Goal: Transaction & Acquisition: Obtain resource

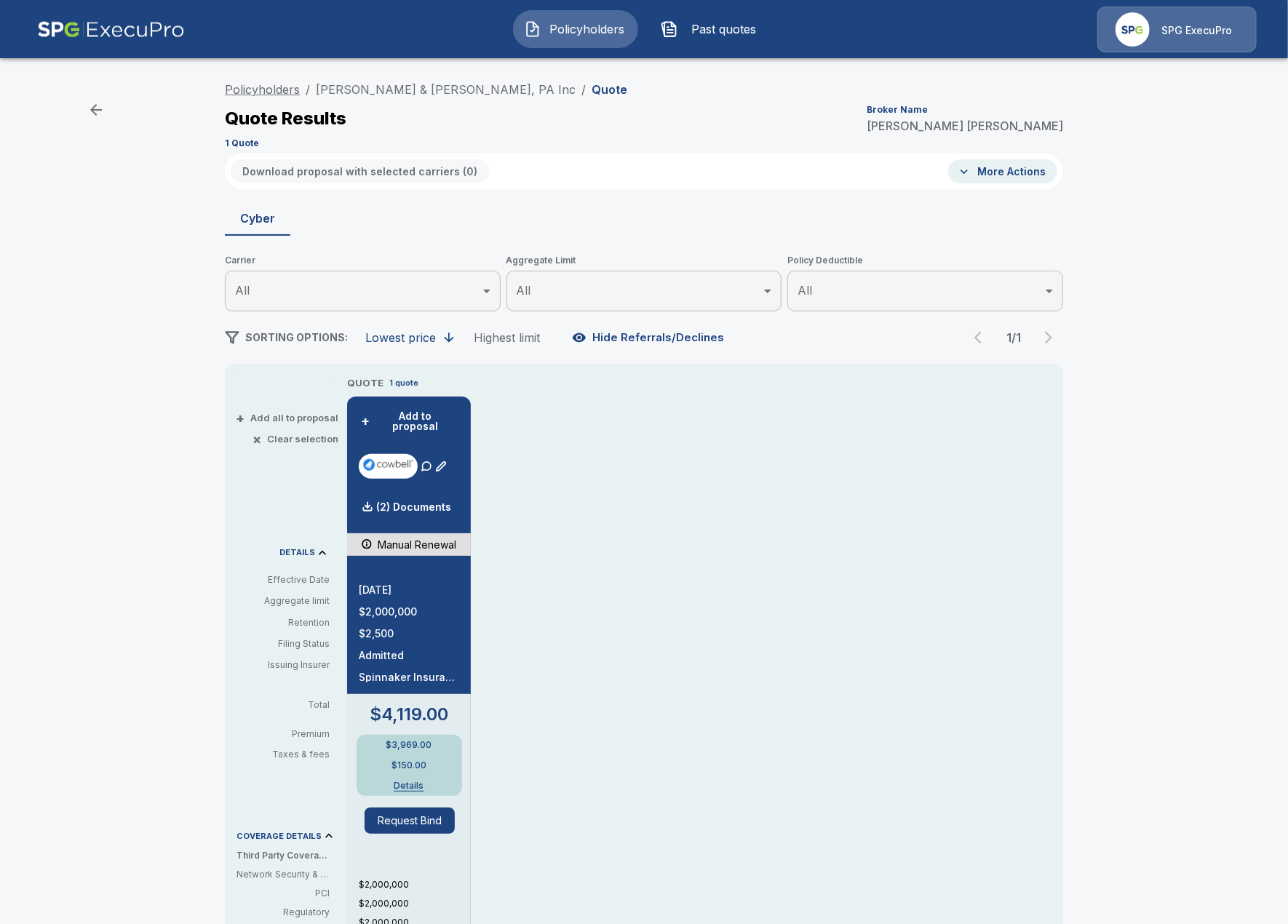
click at [260, 93] on link "Policyholders" at bounding box center [262, 89] width 75 height 14
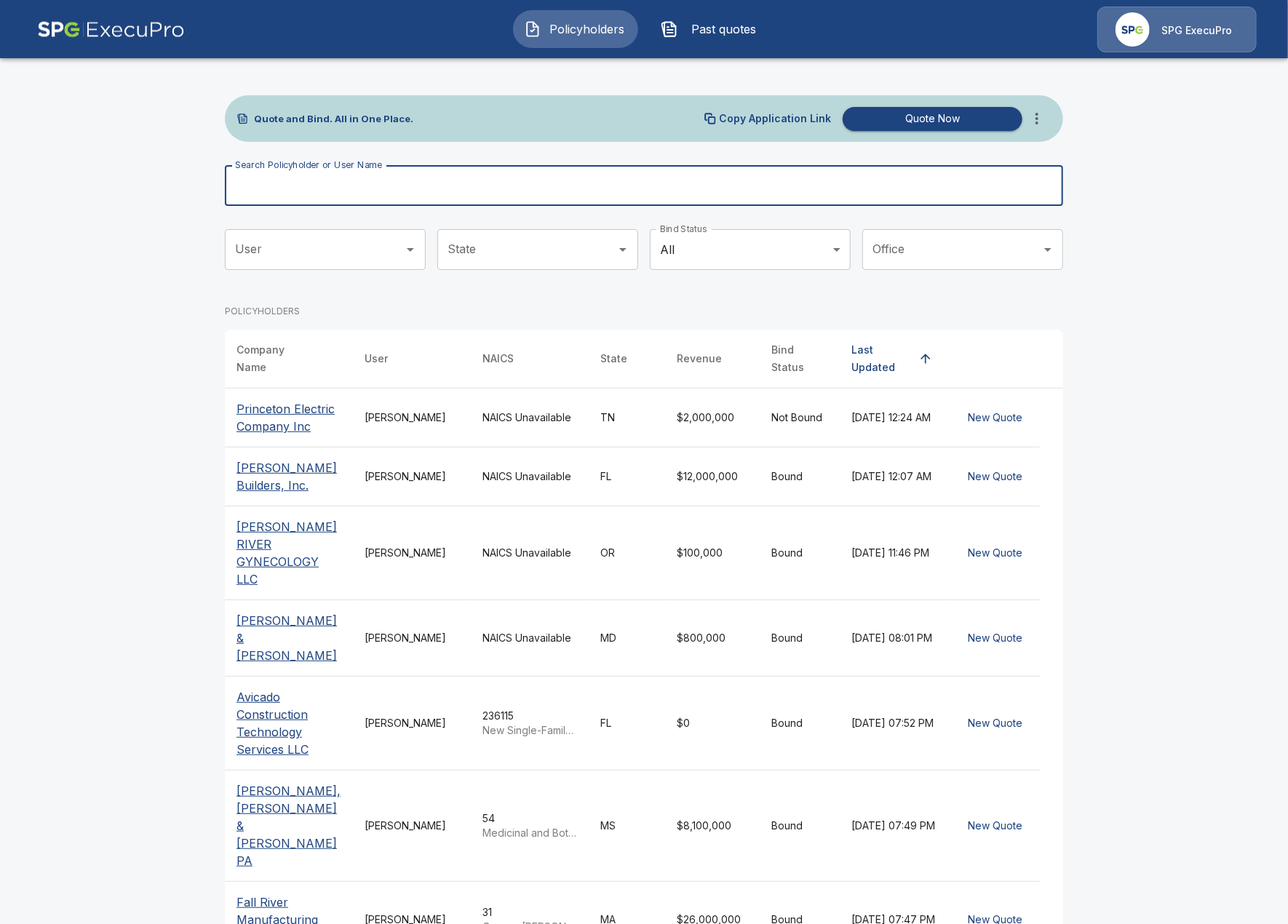
click at [524, 172] on input "Search Policyholder or User Name" at bounding box center [636, 186] width 822 height 41
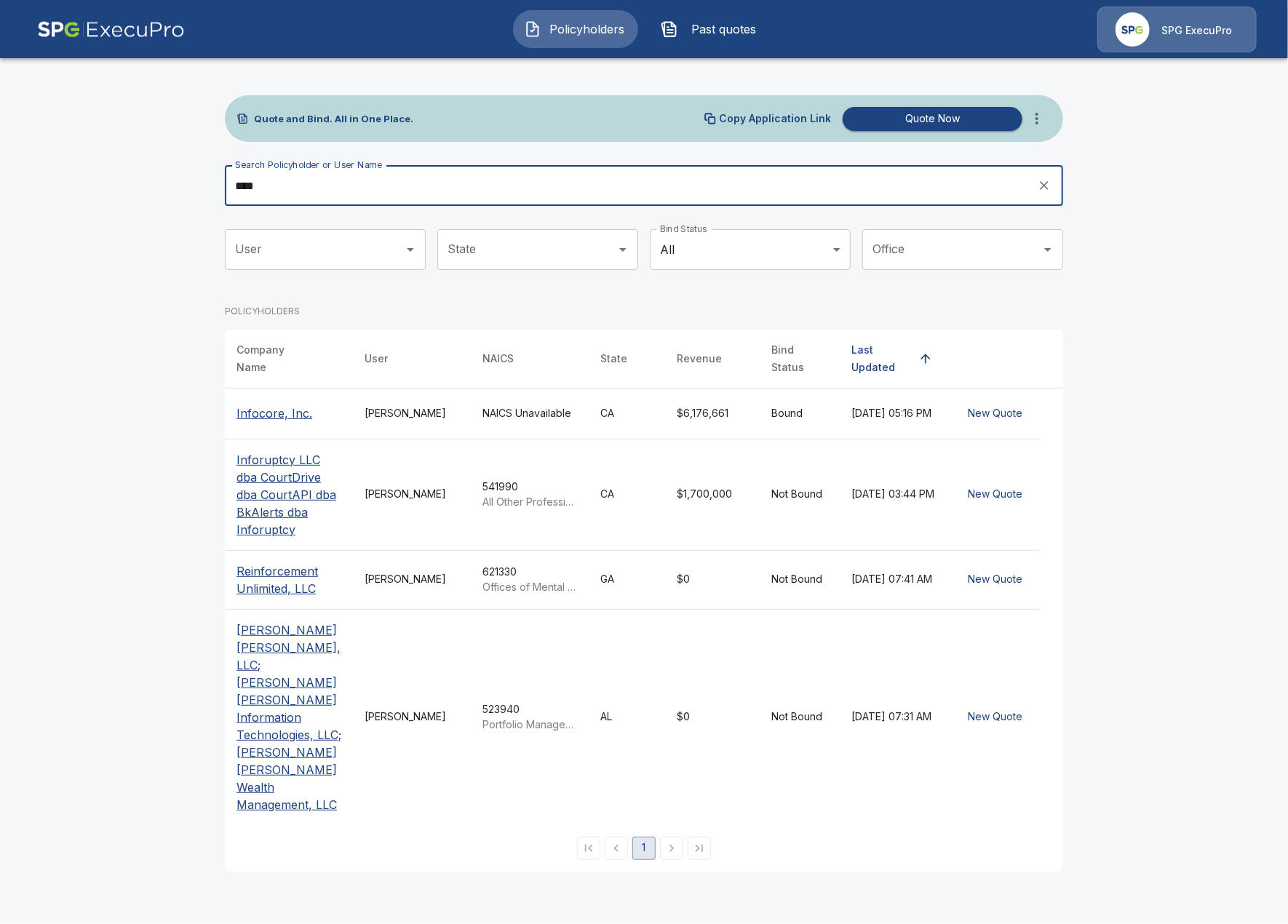
type input "****"
click at [305, 480] on p "Inforuptcy LLC dba CourtDrive dba CourtAPI dba BkAlerts dba Inforuptcy" at bounding box center [288, 495] width 104 height 87
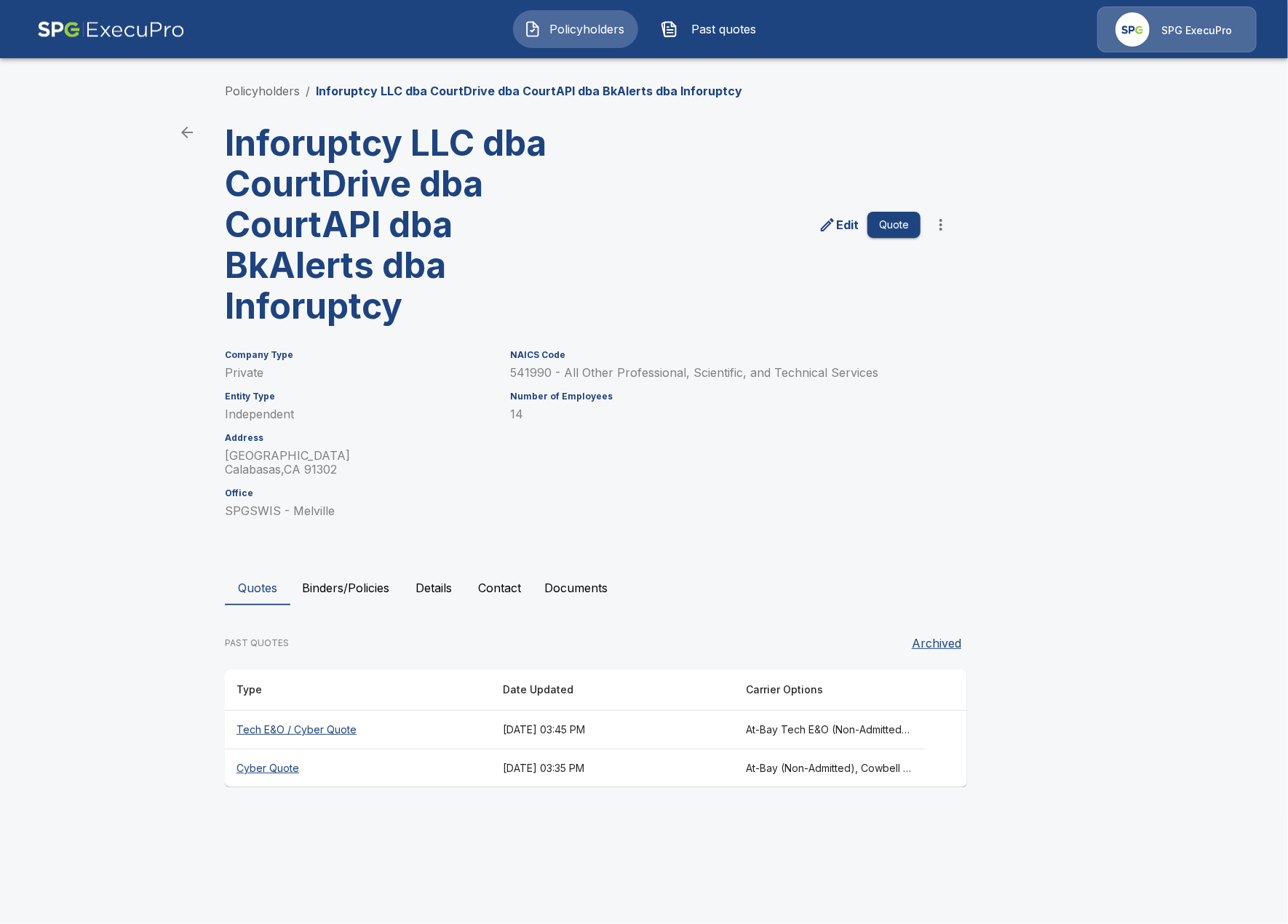
click at [192, 547] on main "Policyholders / Inforuptcy LLC dba CourtDrive dba CourtAPI dba BkAlerts dba Inf…" at bounding box center [644, 408] width 1288 height 815
click at [457, 738] on th "Tech E&O / Cyber Quote" at bounding box center [358, 730] width 267 height 38
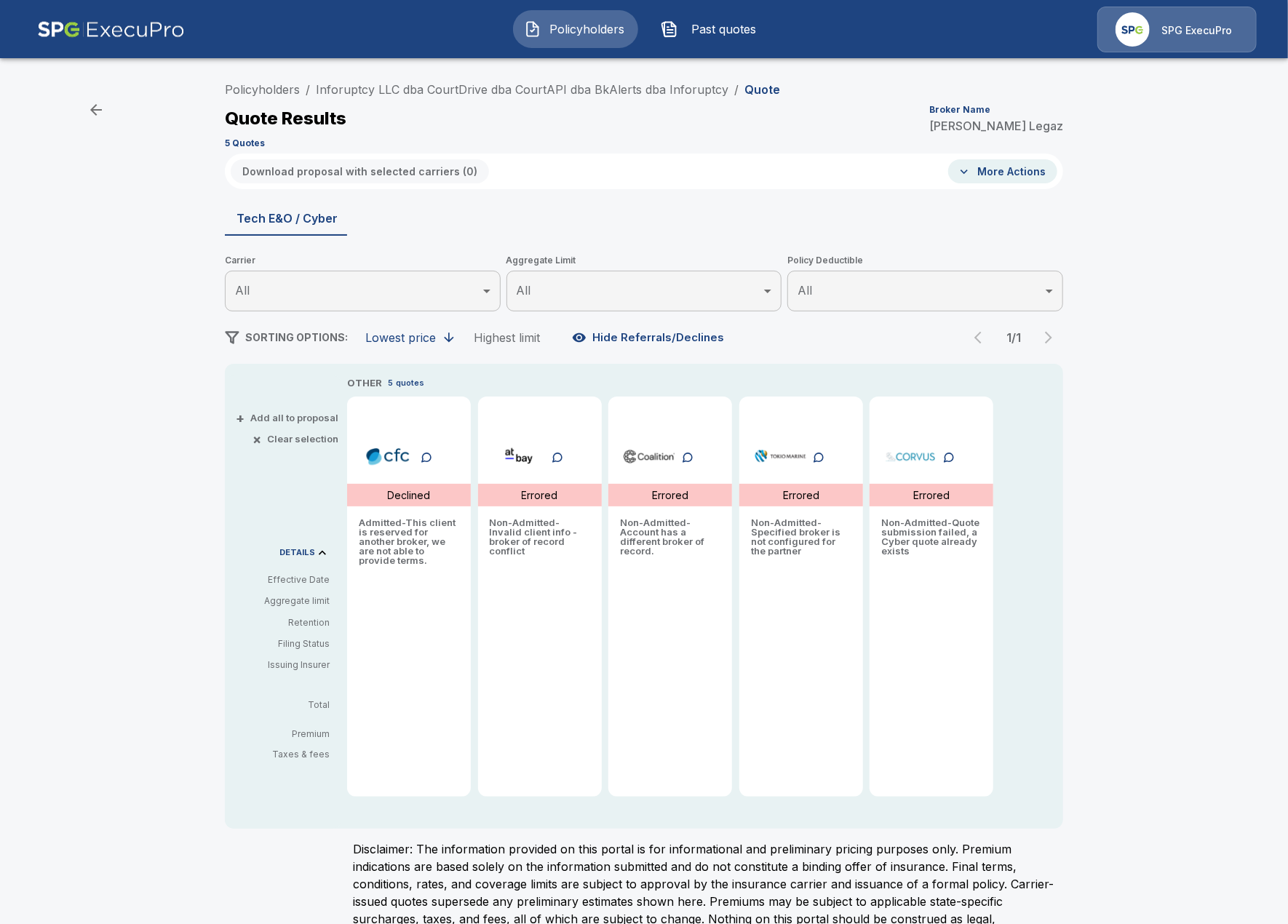
click at [95, 525] on div "Policyholders / Inforuptcy LLC dba CourtDrive dba CourtAPI dba BkAlerts dba Inf…" at bounding box center [644, 516] width 1288 height 894
click at [50, 482] on div "Policyholders / Inforuptcy LLC dba CourtDrive dba CourtAPI dba BkAlerts dba Inf…" at bounding box center [644, 516] width 1288 height 894
click at [477, 536] on div "OTHER 5 quotes Declined Admitted - This client is reserved for another broker, …" at bounding box center [676, 586] width 658 height 421
click at [255, 101] on div "Policyholders / Inforuptcy LLC dba CourtDrive dba CourtAPI dba BkAlerts dba Inf…" at bounding box center [644, 114] width 838 height 78
click at [260, 83] on link "Policyholders" at bounding box center [262, 89] width 75 height 14
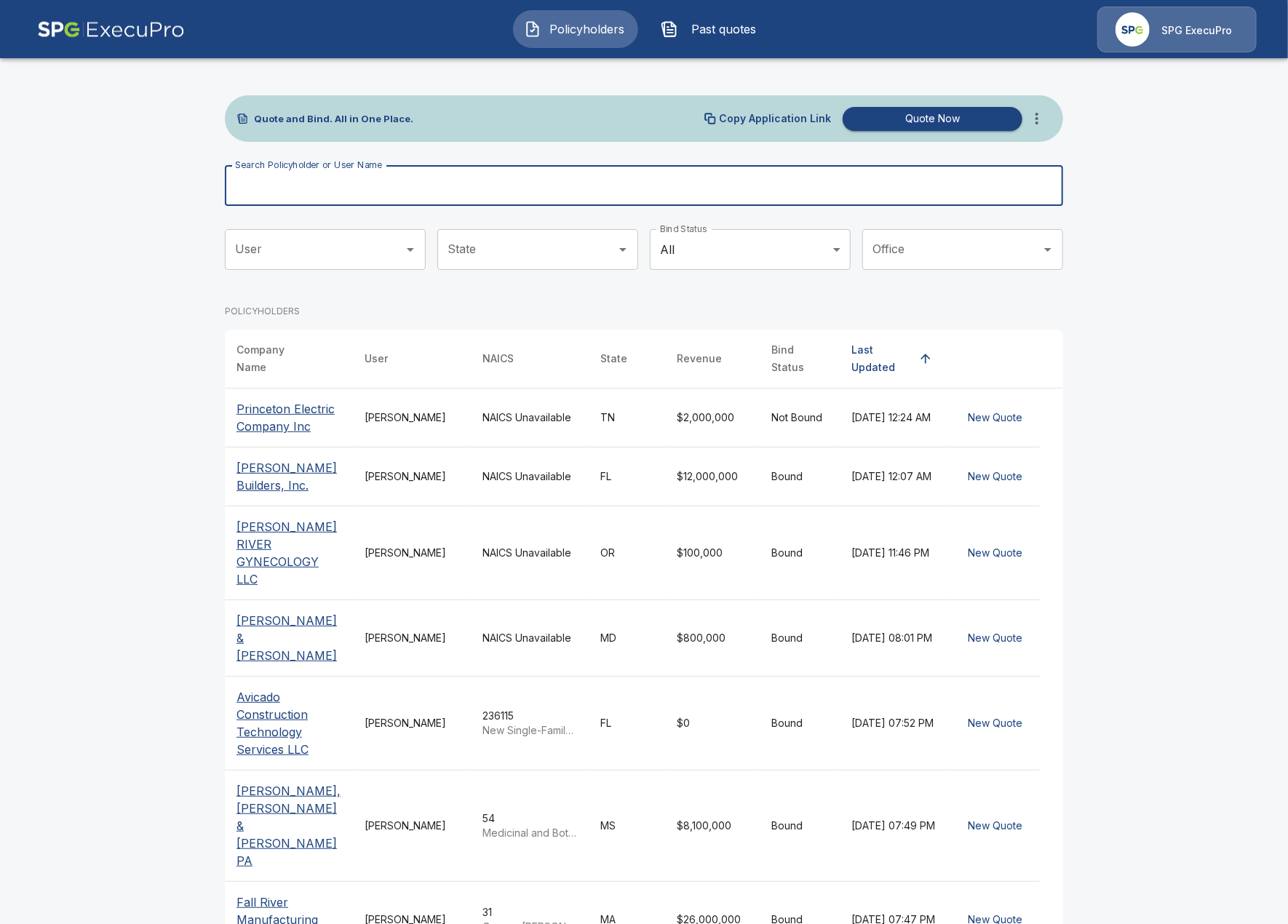
click at [524, 169] on input "Search Policyholder or User Name" at bounding box center [636, 186] width 822 height 41
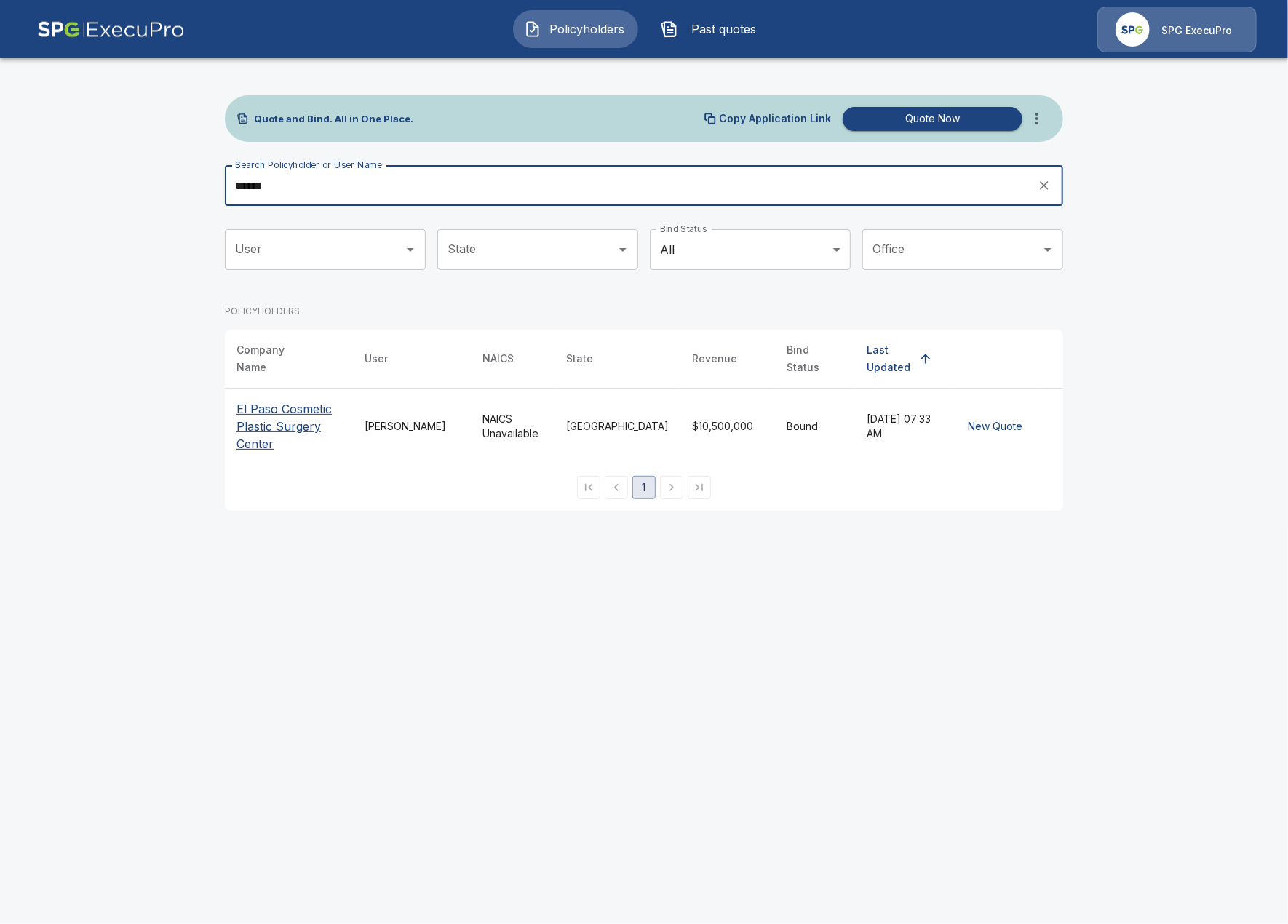
type input "******"
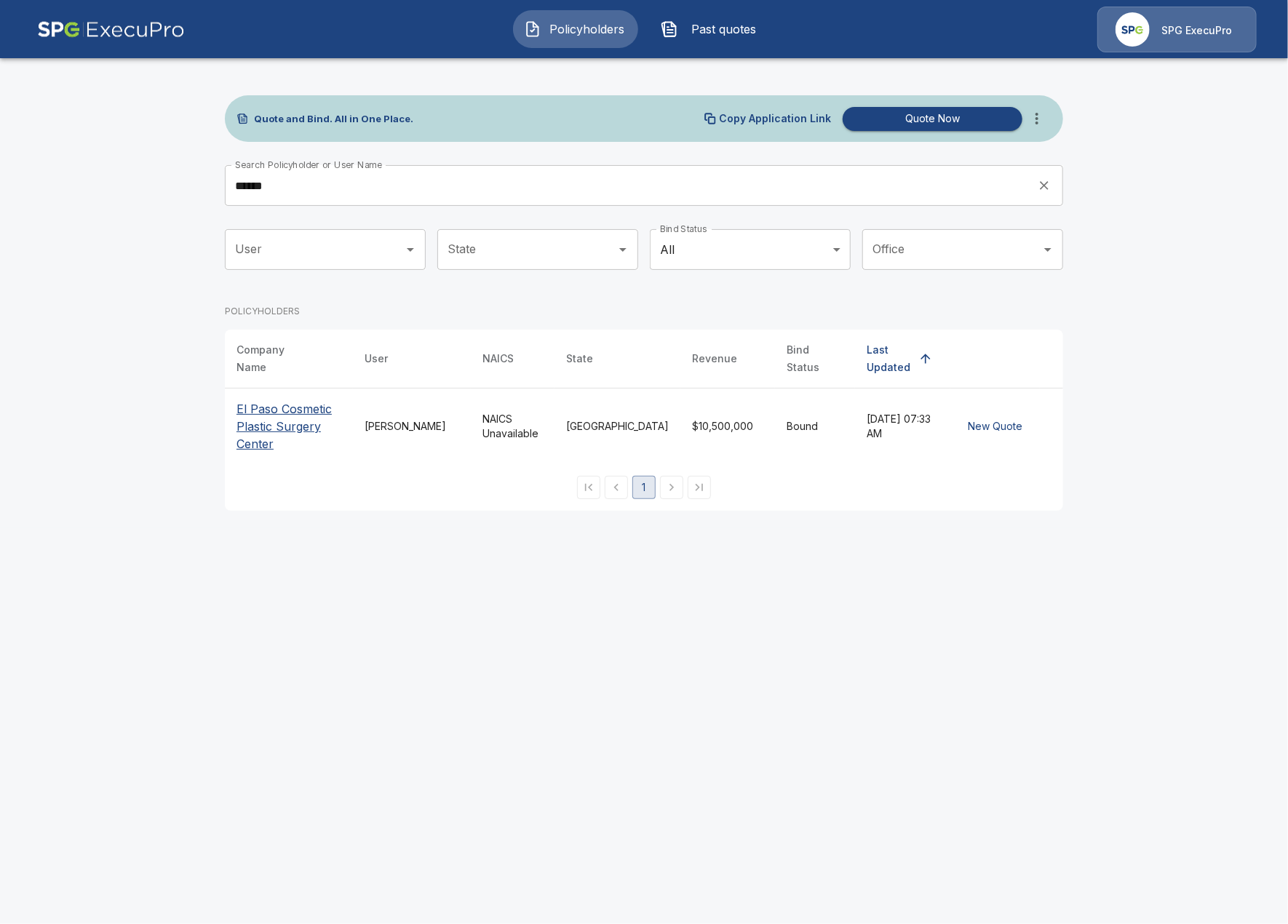
click at [251, 426] on p "El Paso Cosmetic Plastic Surgery Center" at bounding box center [288, 426] width 104 height 53
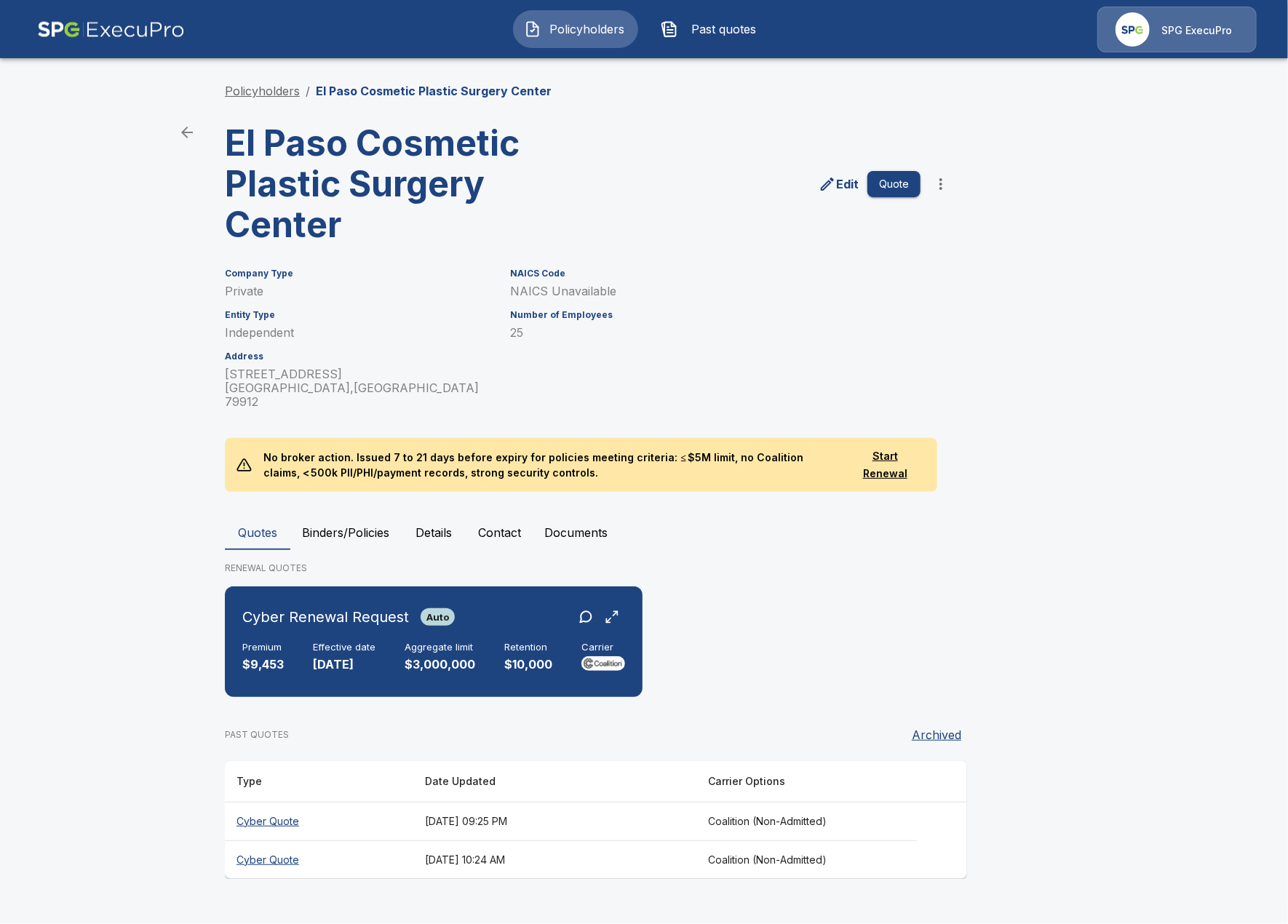
click at [273, 89] on link "Policyholders" at bounding box center [262, 91] width 75 height 14
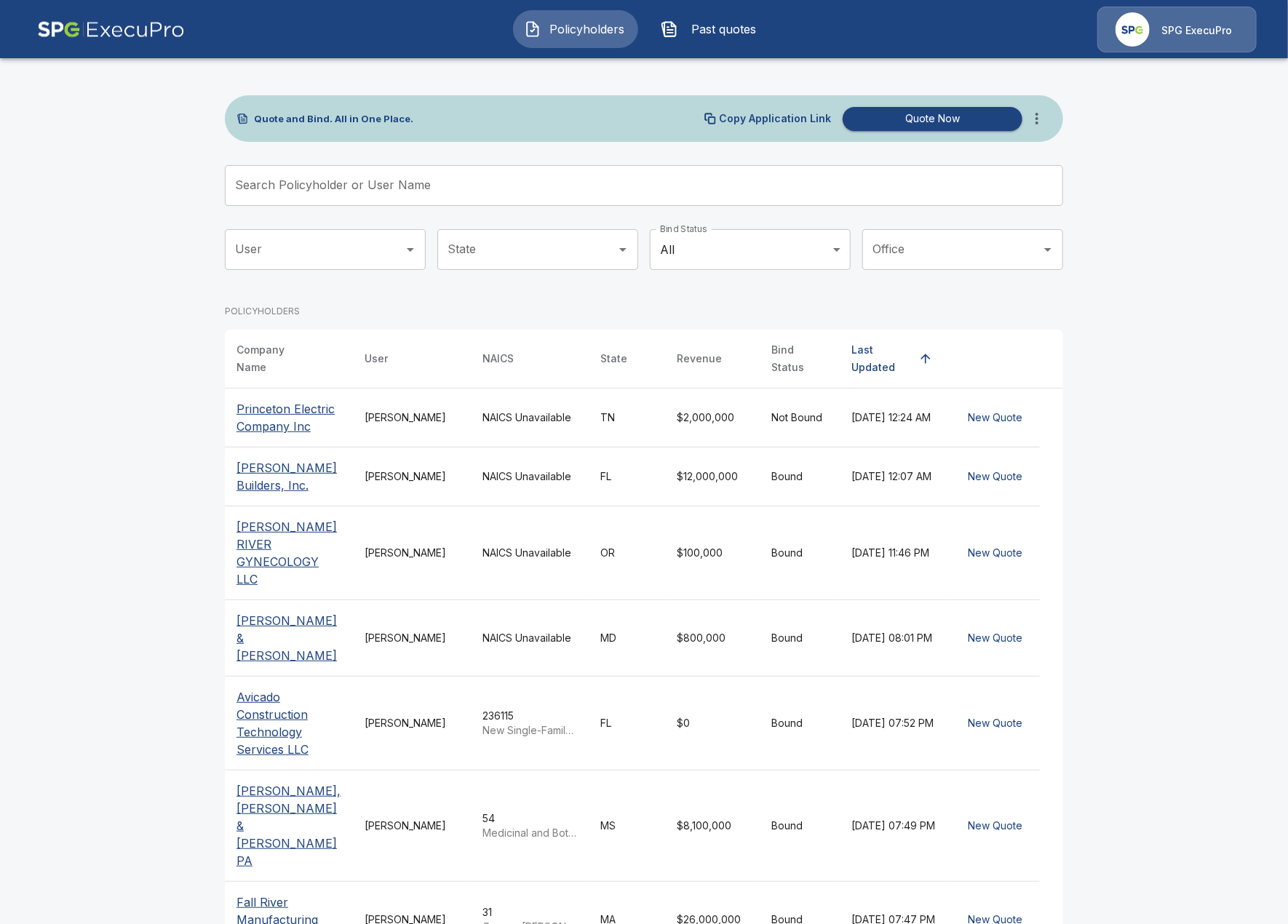
drag, startPoint x: 433, startPoint y: 192, endPoint x: 427, endPoint y: 200, distance: 10.0
click at [433, 195] on input "Search Policyholder or User Name" at bounding box center [636, 186] width 822 height 41
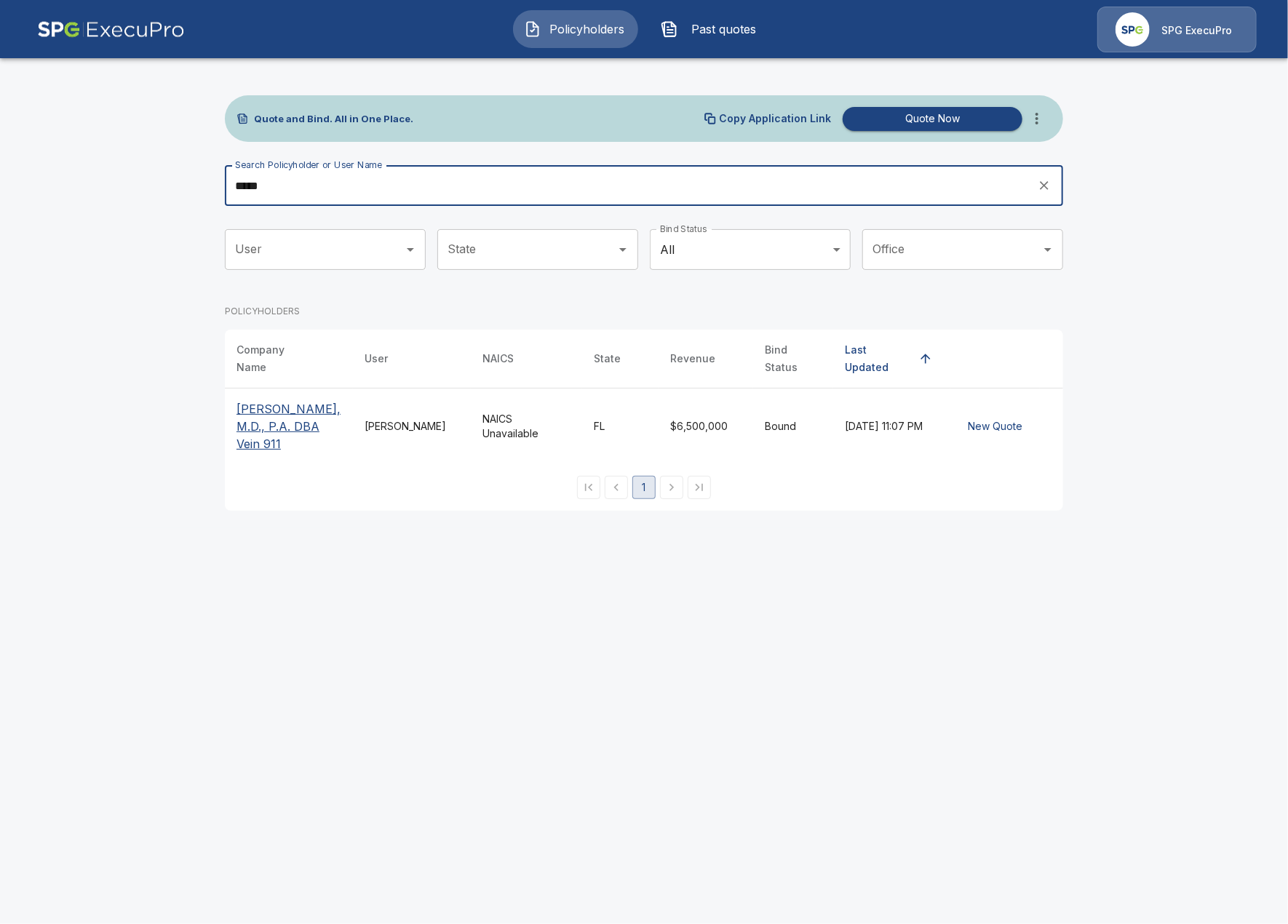
type input "*****"
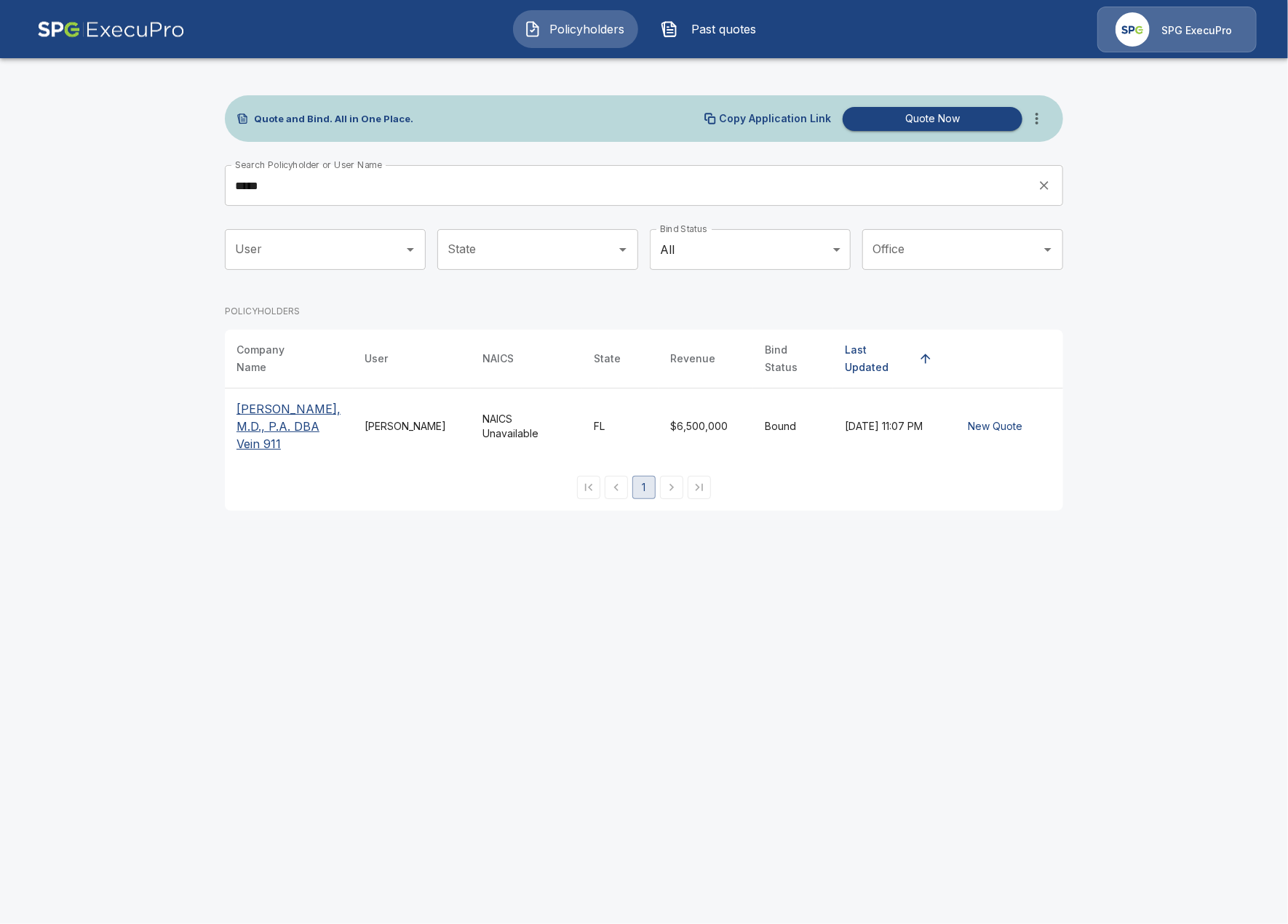
click at [258, 405] on p "Chris Pittman, M.D., P.A. DBA Vein 911" at bounding box center [288, 426] width 104 height 53
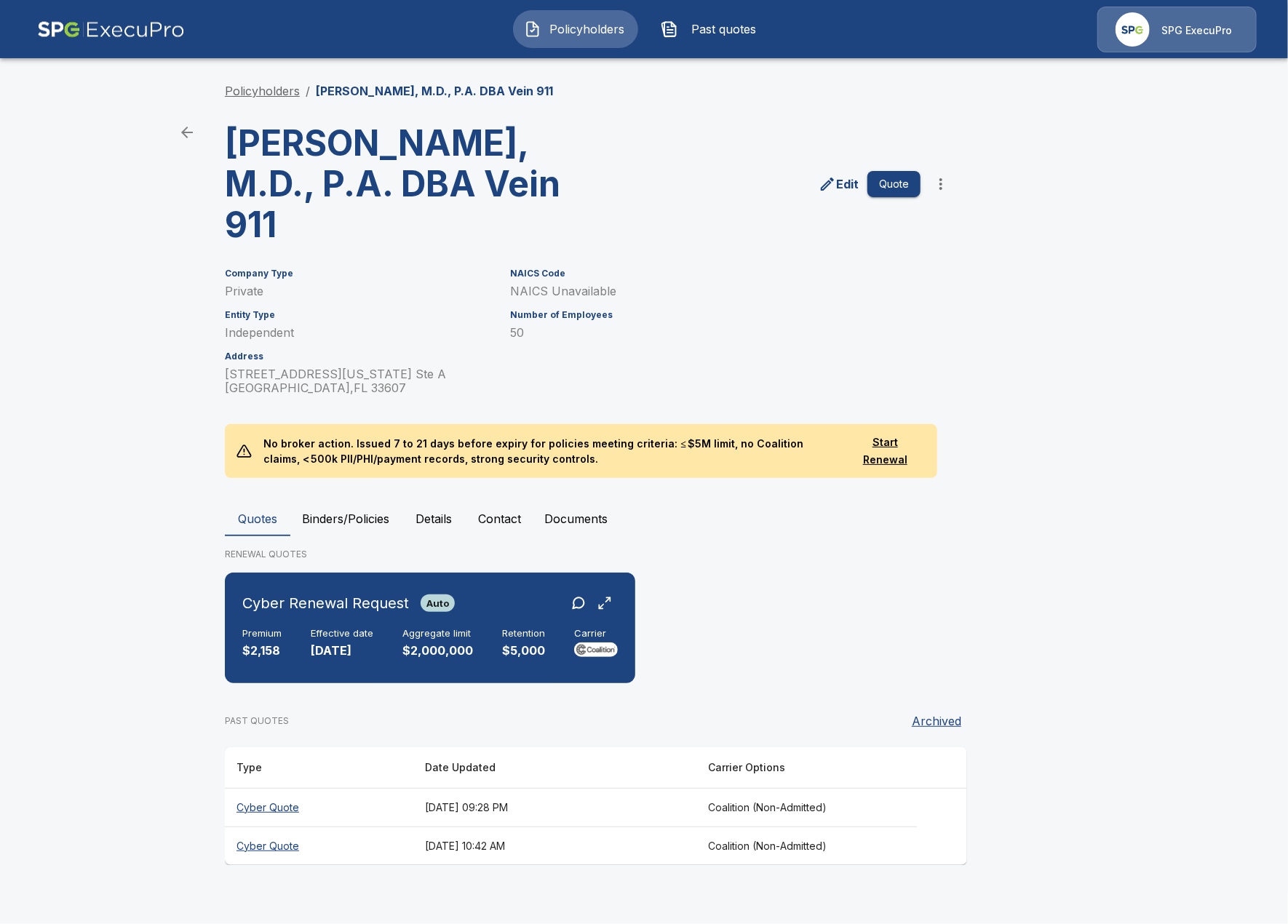
click at [263, 93] on link "Policyholders" at bounding box center [262, 91] width 75 height 14
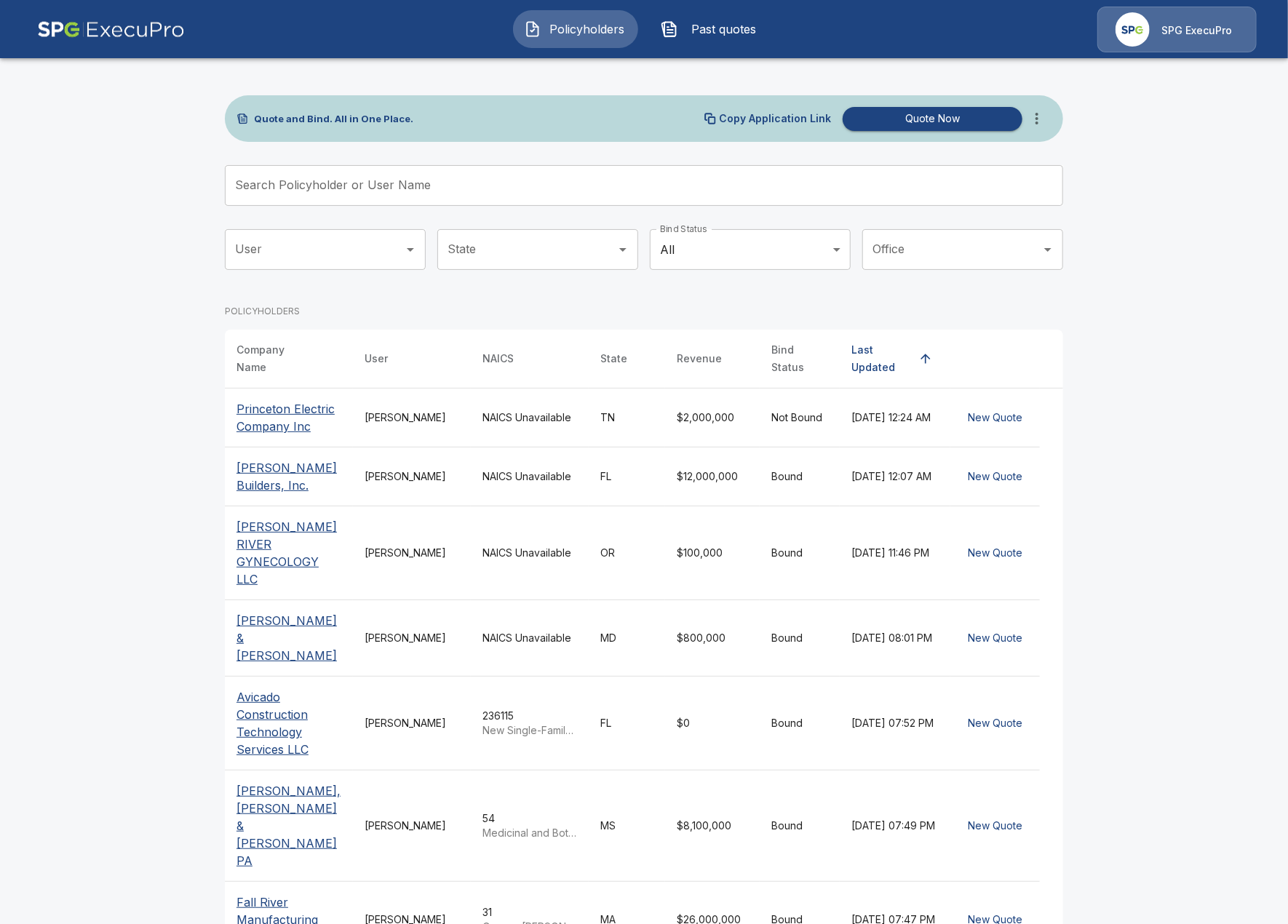
click at [612, 186] on input "Search Policyholder or User Name" at bounding box center [636, 186] width 822 height 41
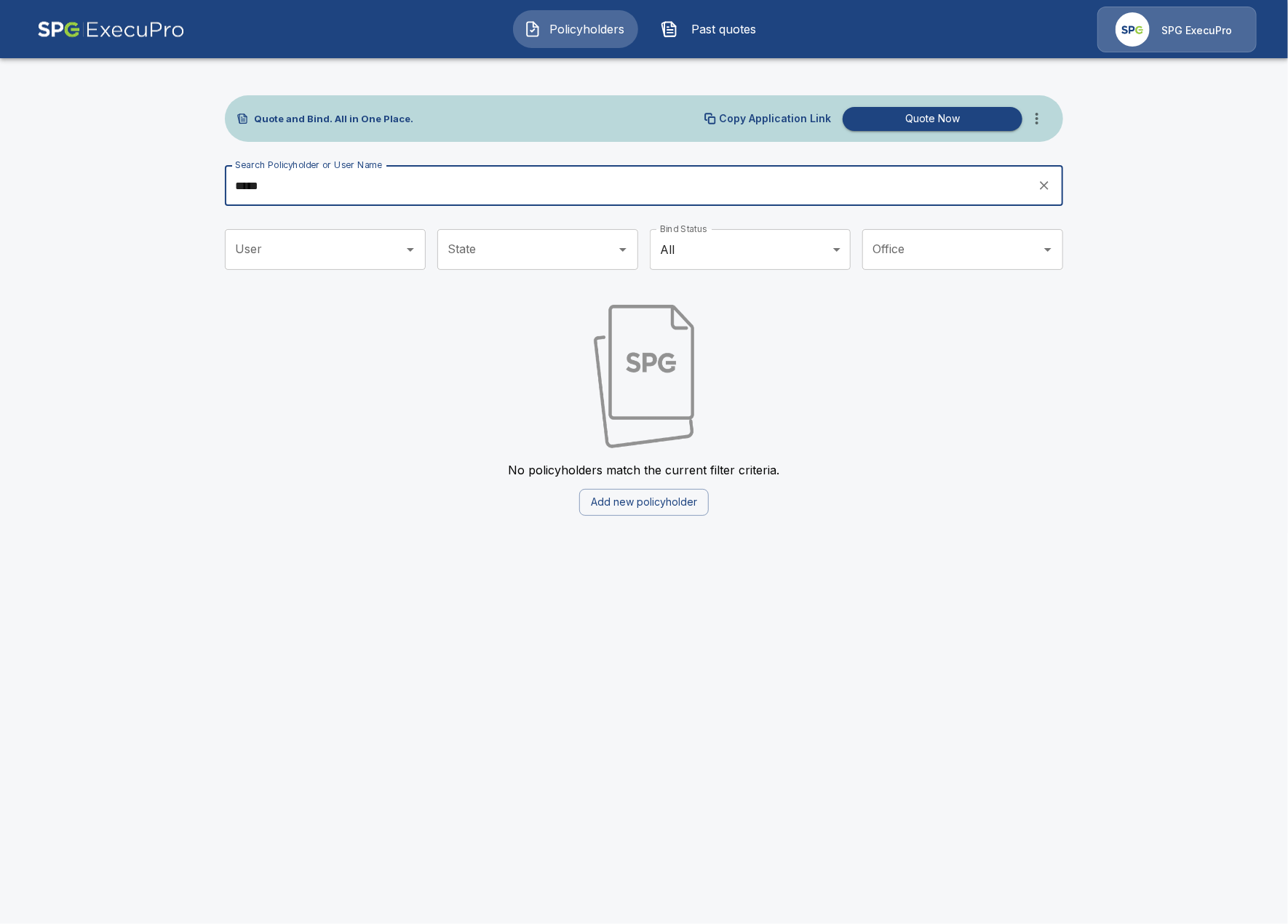
type input "*****"
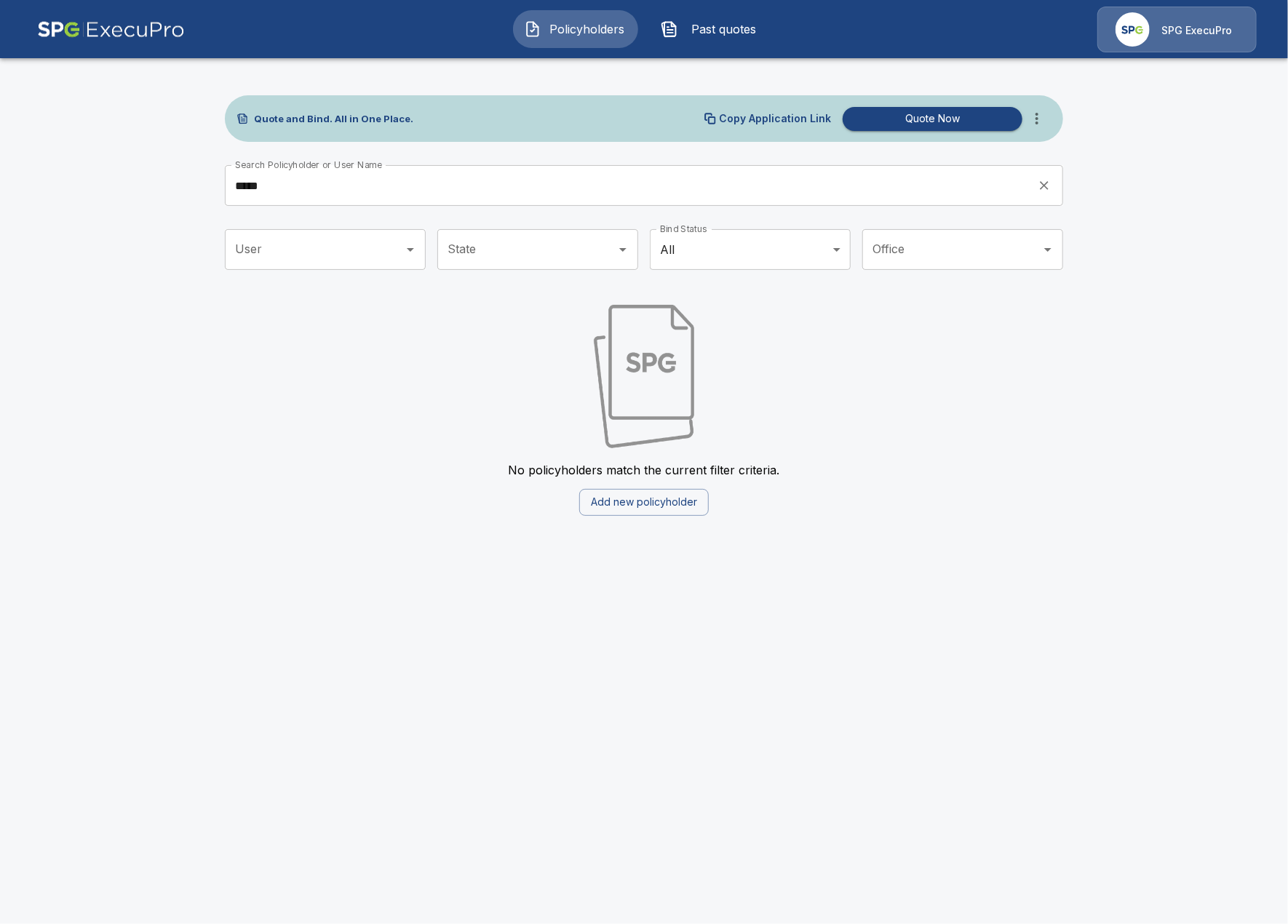
click at [1044, 125] on icon "more" at bounding box center [1037, 119] width 18 height 18
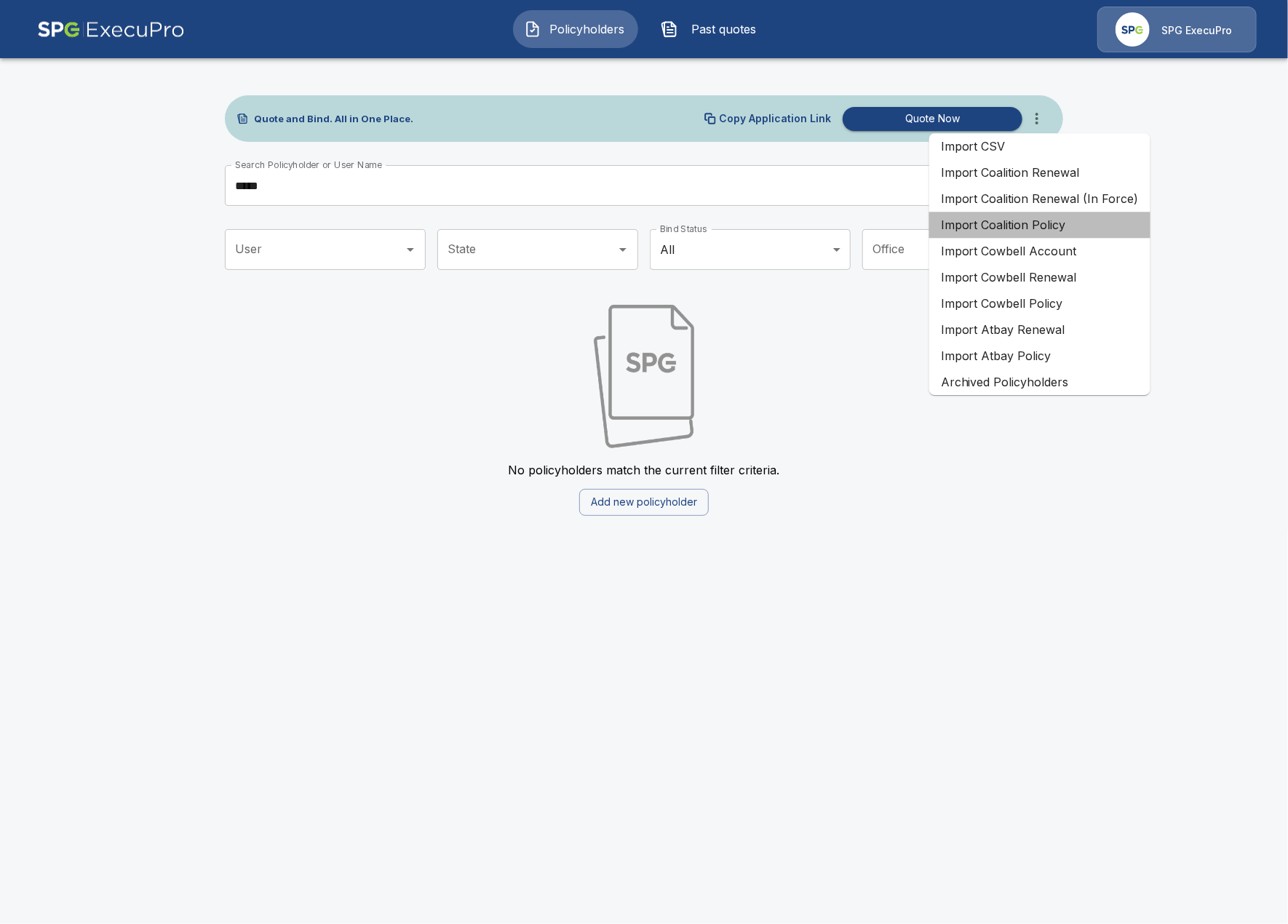
click at [1053, 226] on li "Import Coalition Policy" at bounding box center [1040, 224] width 221 height 26
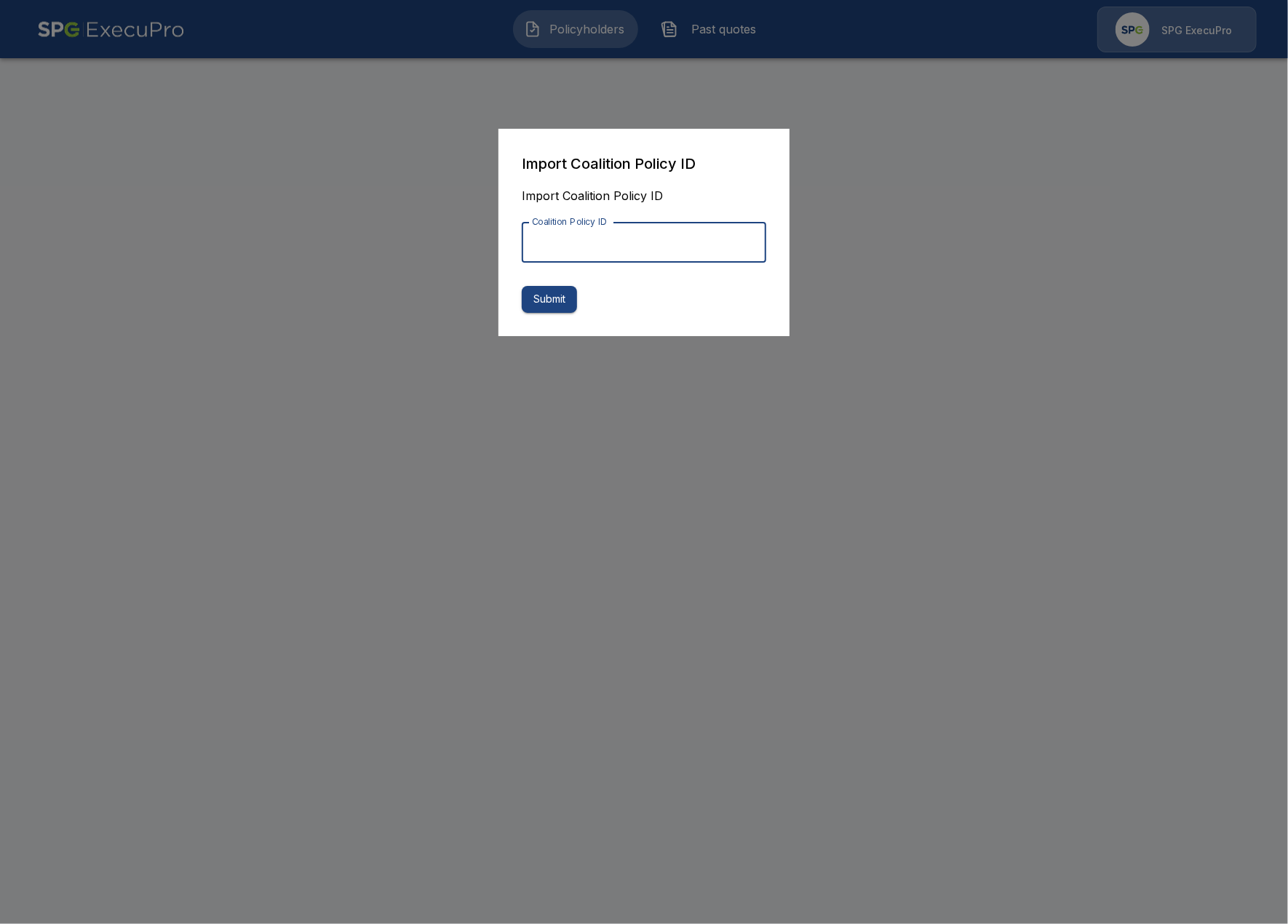
click at [747, 260] on input "Coalition Policy ID" at bounding box center [644, 243] width 244 height 41
paste input "**********"
type input "**********"
click at [566, 307] on button "Submit" at bounding box center [549, 300] width 55 height 27
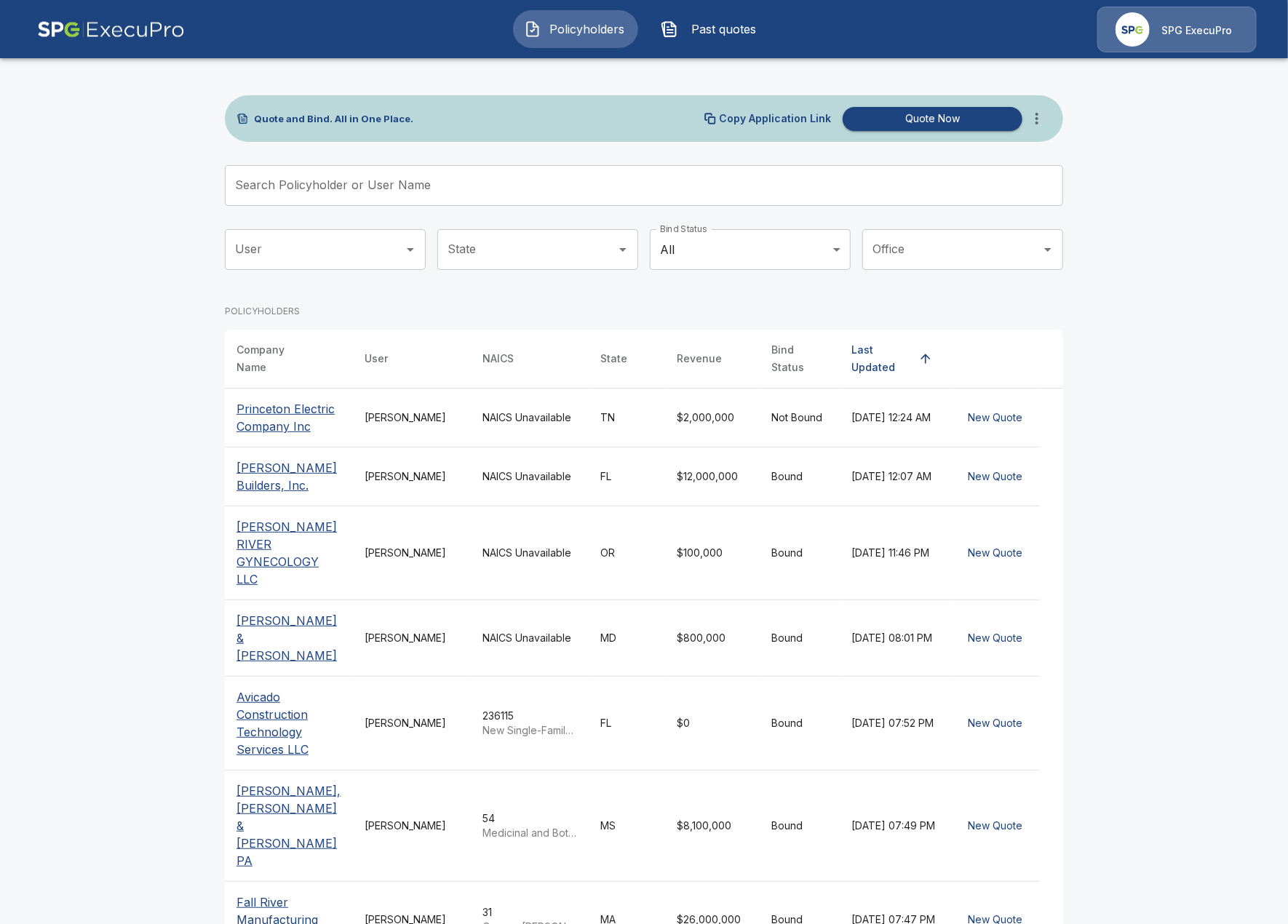
click at [202, 480] on main "Quote and Bind. All in One Place. Copy Application Link Quote Now Search Policy…" at bounding box center [644, 596] width 1288 height 1192
click at [476, 182] on input "Search Policyholder or User Name" at bounding box center [636, 186] width 822 height 41
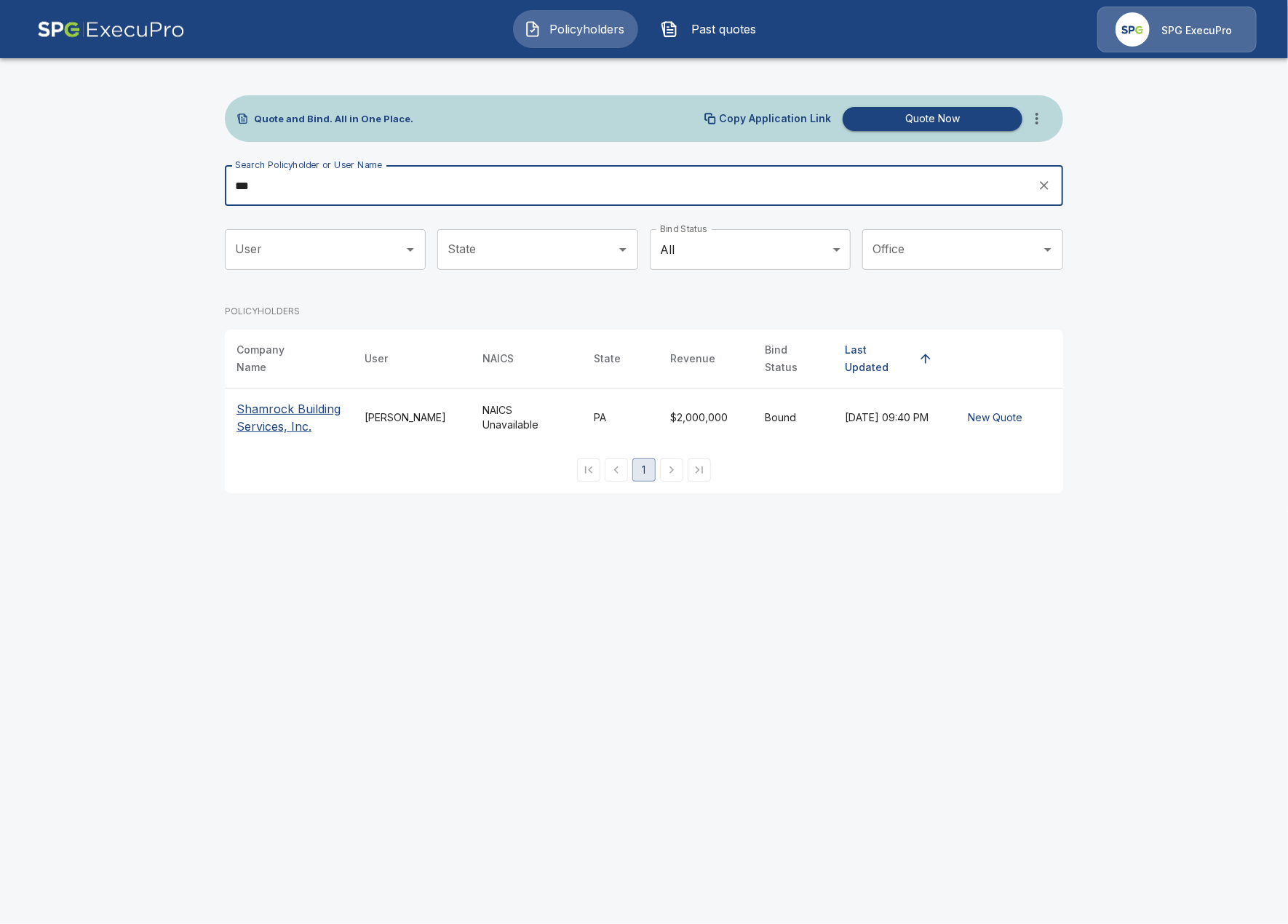
type input "***"
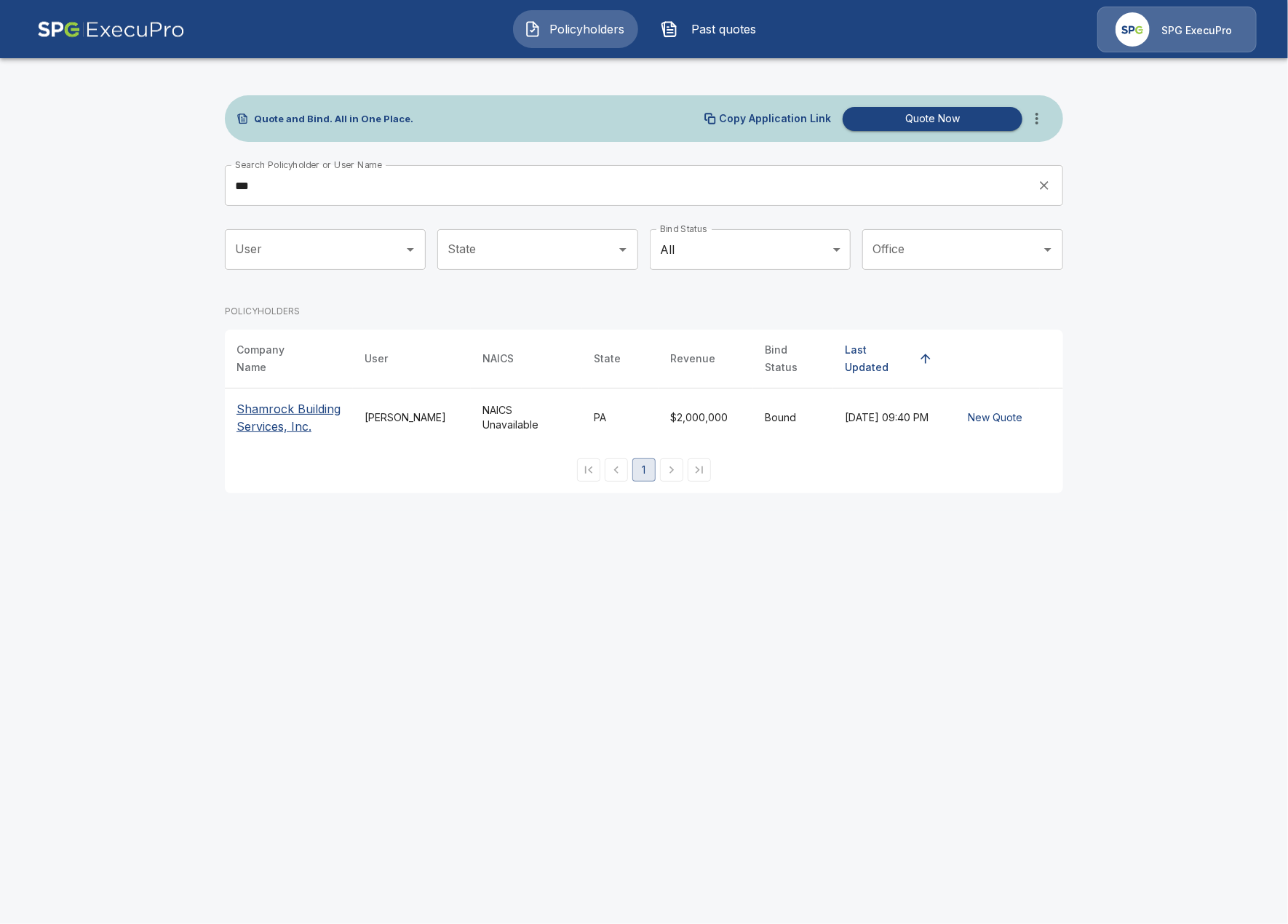
click at [772, 511] on html "Policyholders Past quotes SPG ExecuPro Quote and Bind. All in One Place. Copy A…" at bounding box center [644, 255] width 1288 height 511
click at [178, 211] on main "Quote and Bind. All in One Place. Copy Application Link Quote Now Search Policy…" at bounding box center [644, 255] width 1288 height 511
click at [1169, 38] on div "SPG ExecuPro" at bounding box center [1177, 29] width 160 height 45
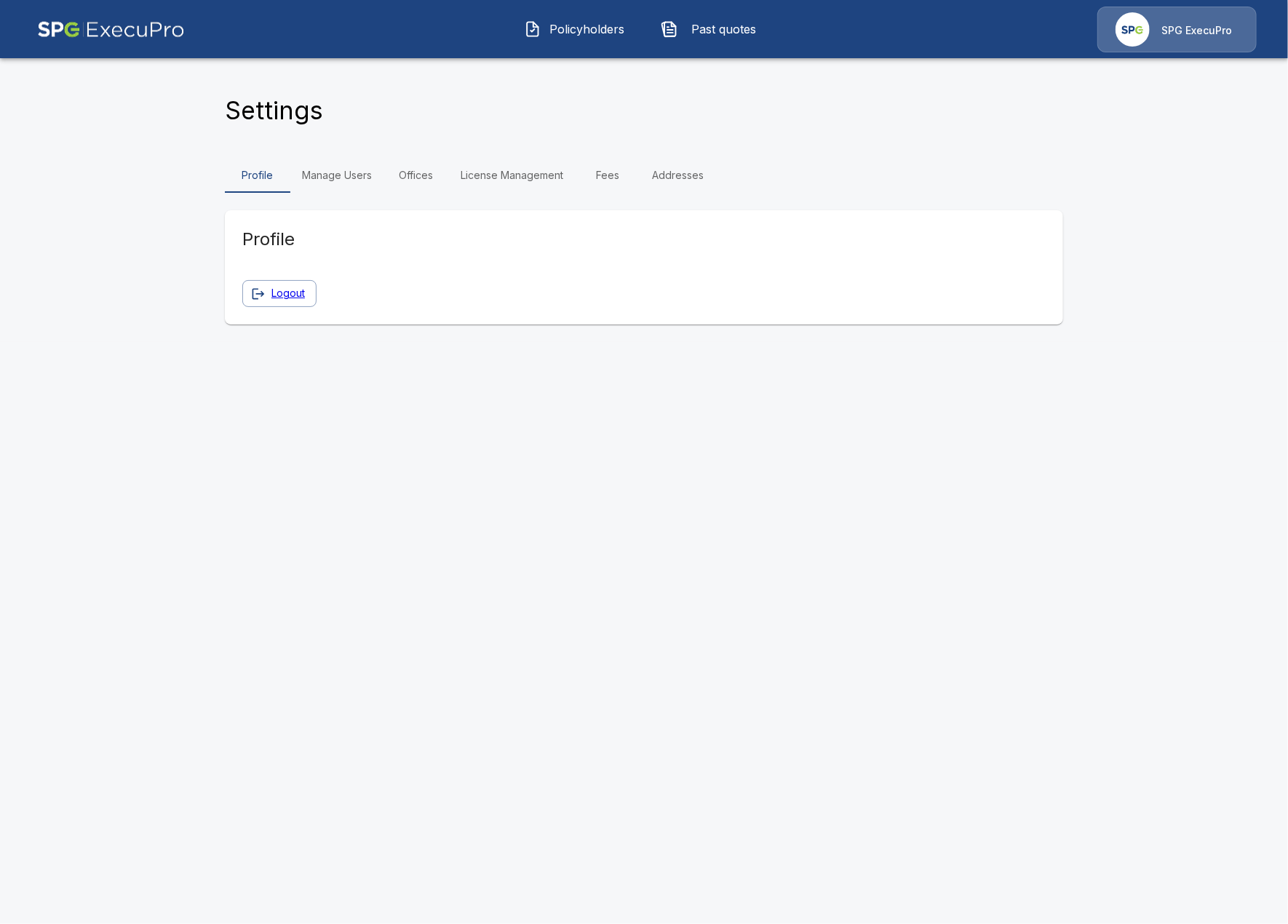
click at [347, 181] on link "Manage Users" at bounding box center [337, 175] width 93 height 35
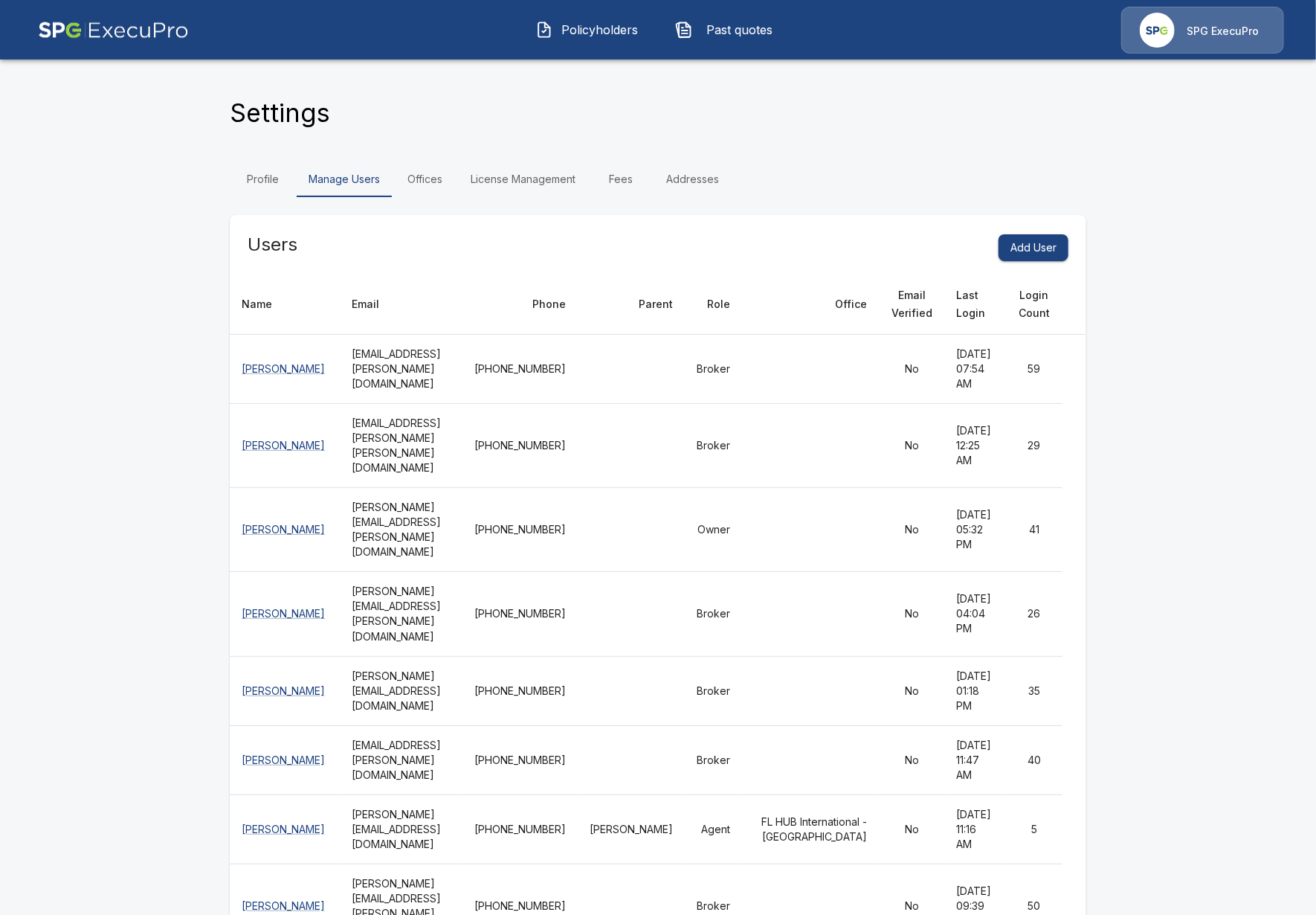
scroll to position [595, 0]
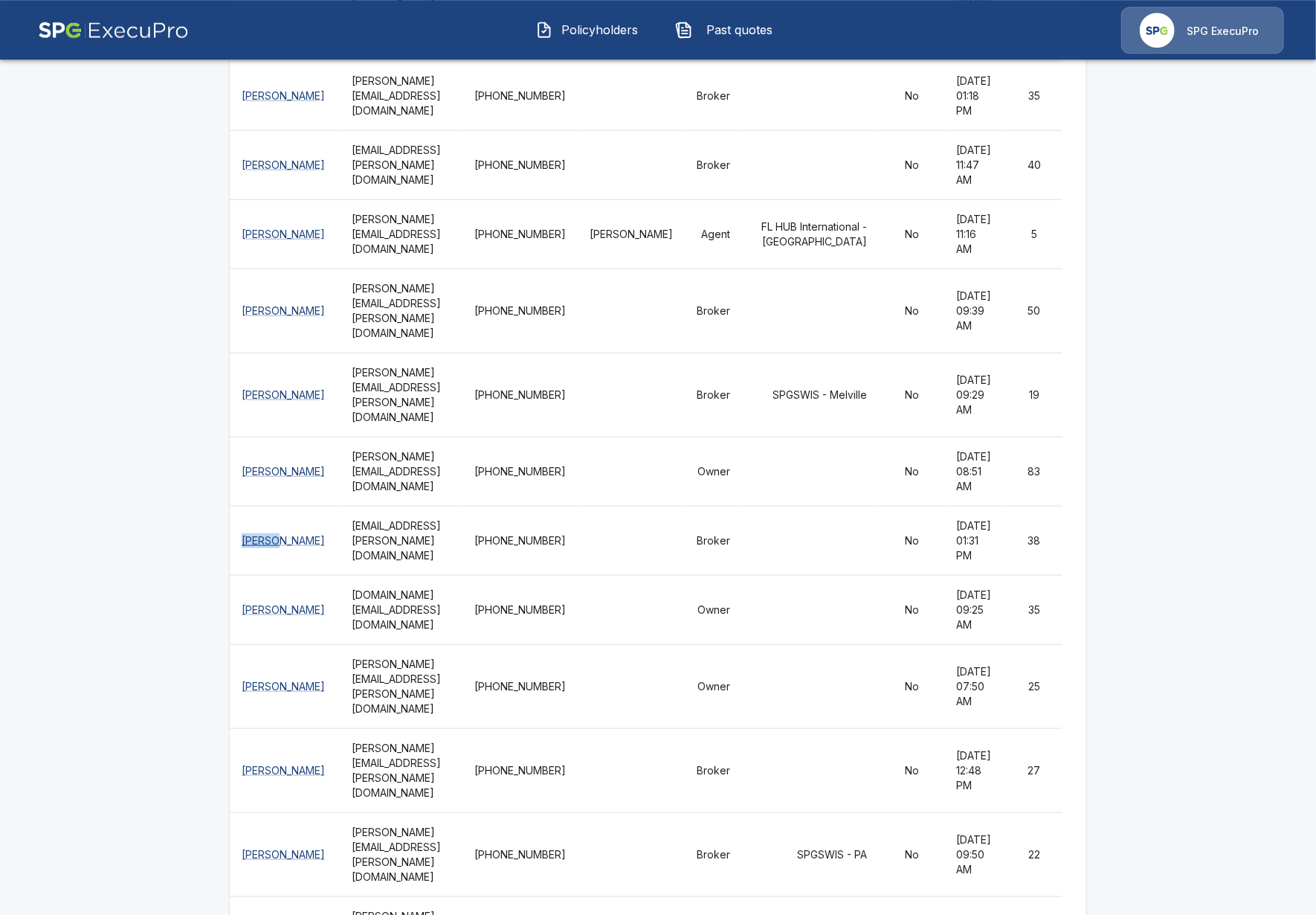
click at [601, 43] on button "Policyholders" at bounding box center [588, 29] width 128 height 38
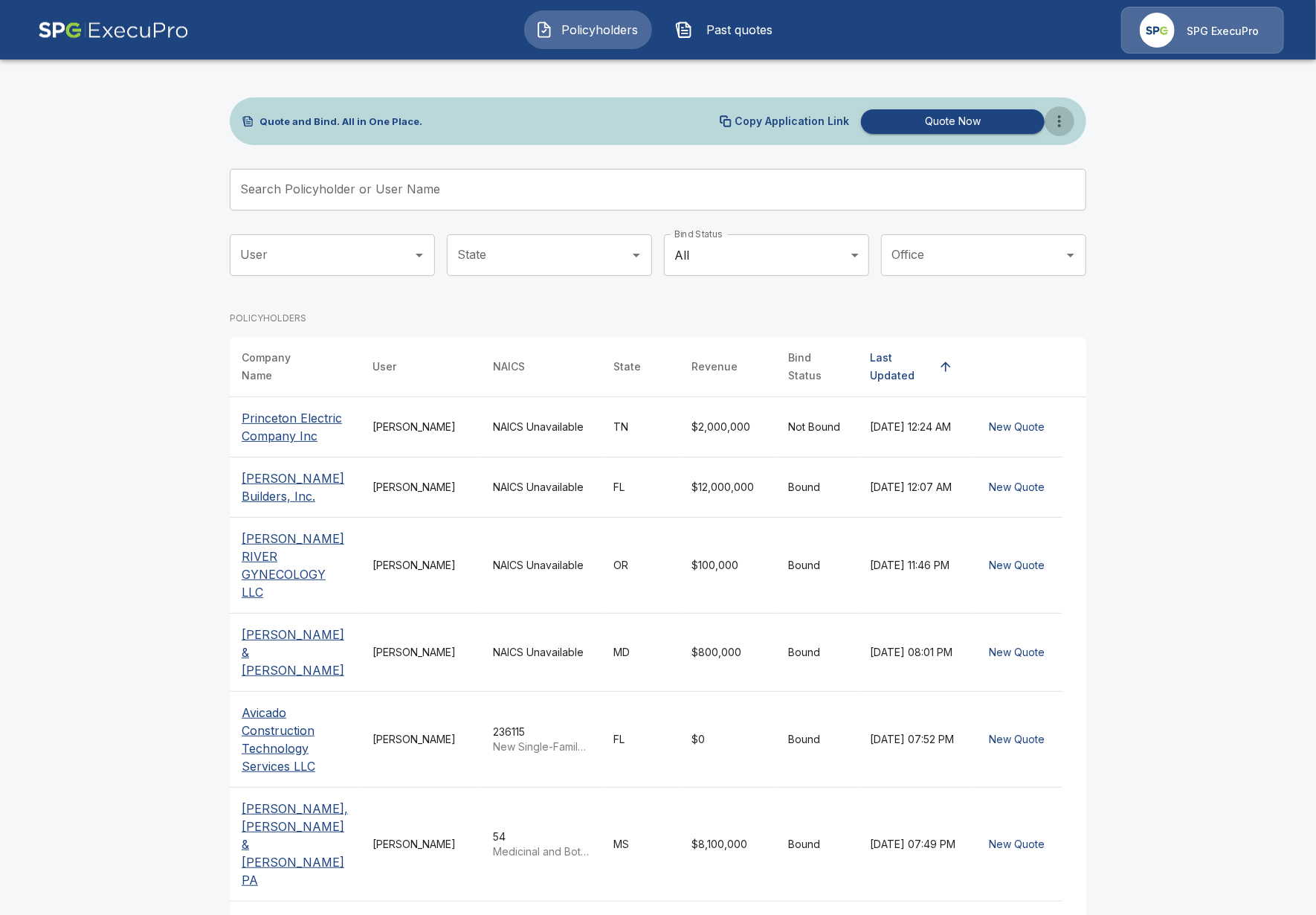
click at [1064, 132] on button "more" at bounding box center [1059, 121] width 30 height 30
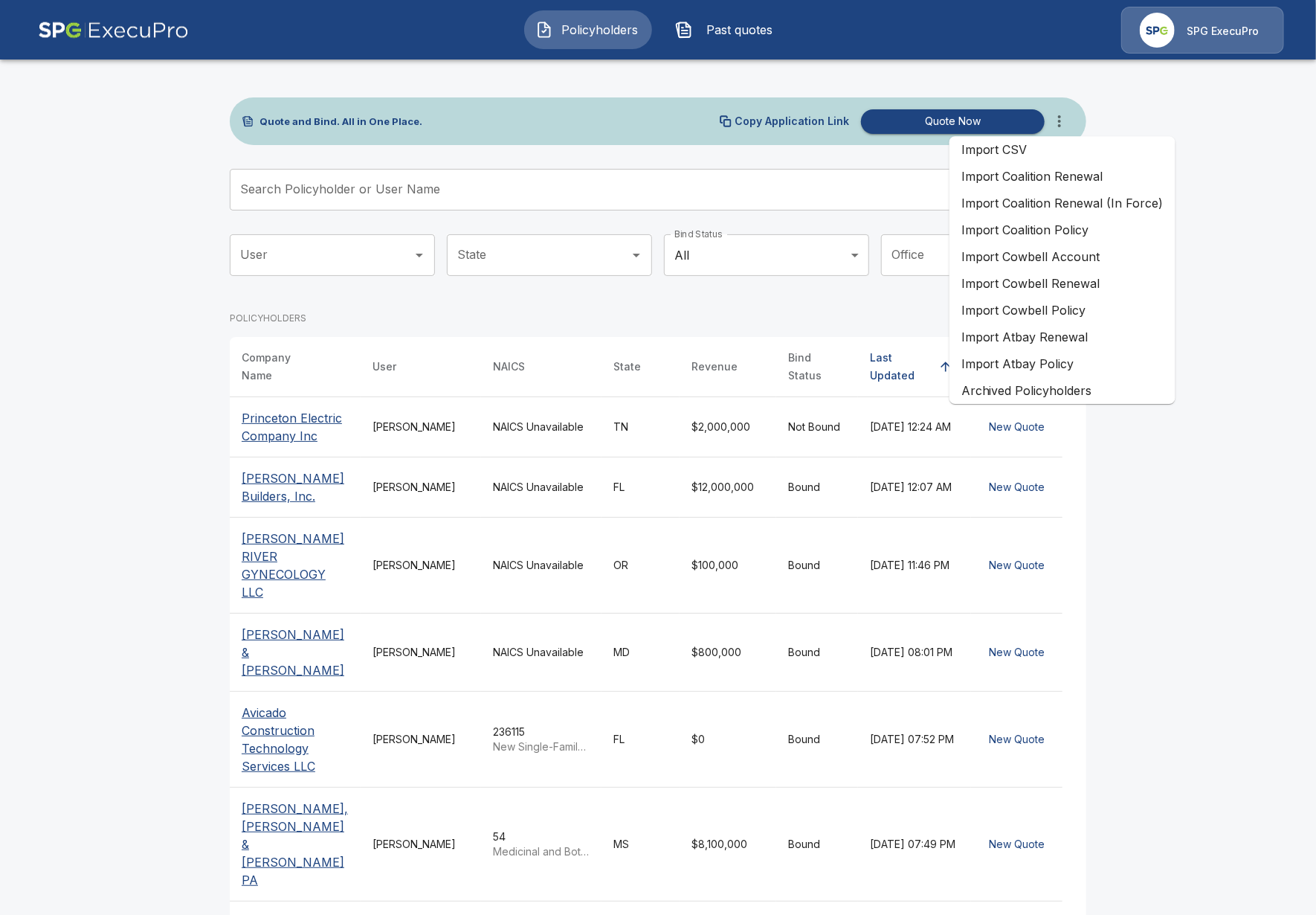
click at [1121, 232] on li "Import Coalition Policy" at bounding box center [1063, 229] width 226 height 26
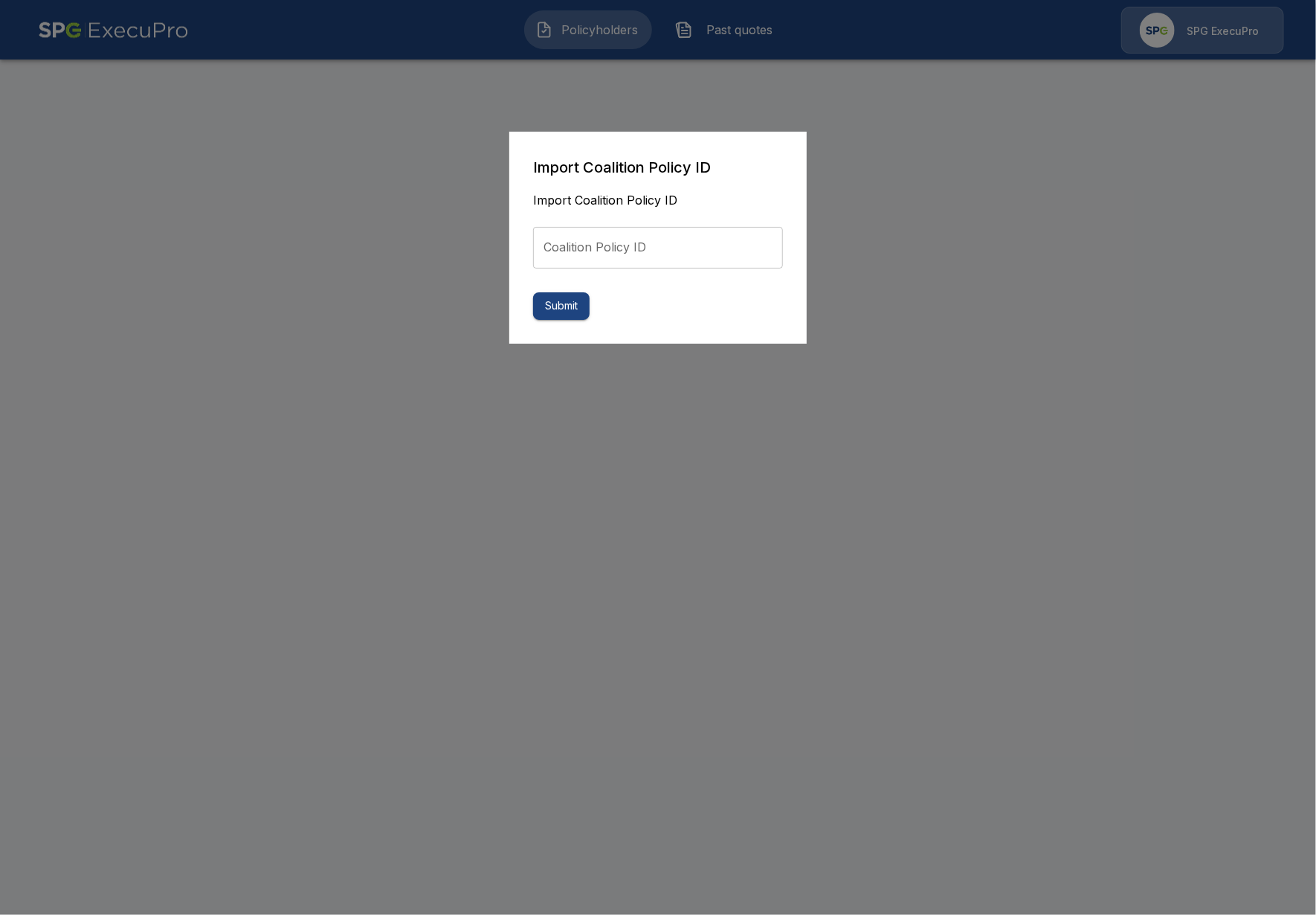
click at [669, 272] on form "Import Coalition Policy ID Import Coalition Policy ID Coalition Policy ID Coali…" at bounding box center [658, 238] width 250 height 164
click at [676, 260] on input "Coalition Policy ID" at bounding box center [658, 248] width 250 height 42
paste input "**********"
click at [632, 258] on input "**********" at bounding box center [658, 248] width 250 height 42
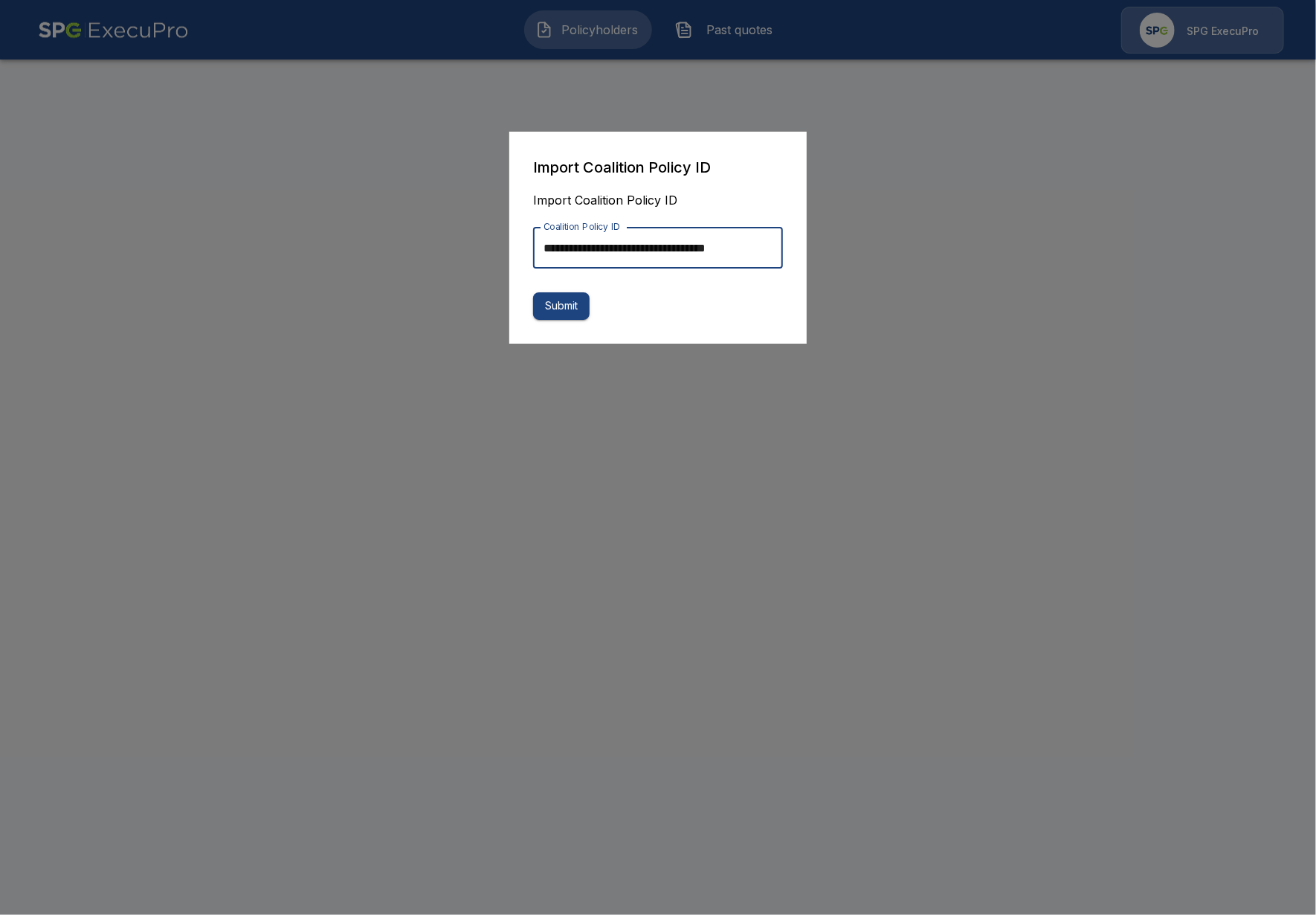
click at [632, 256] on input "**********" at bounding box center [658, 248] width 250 height 42
paste input "text"
type input "**********"
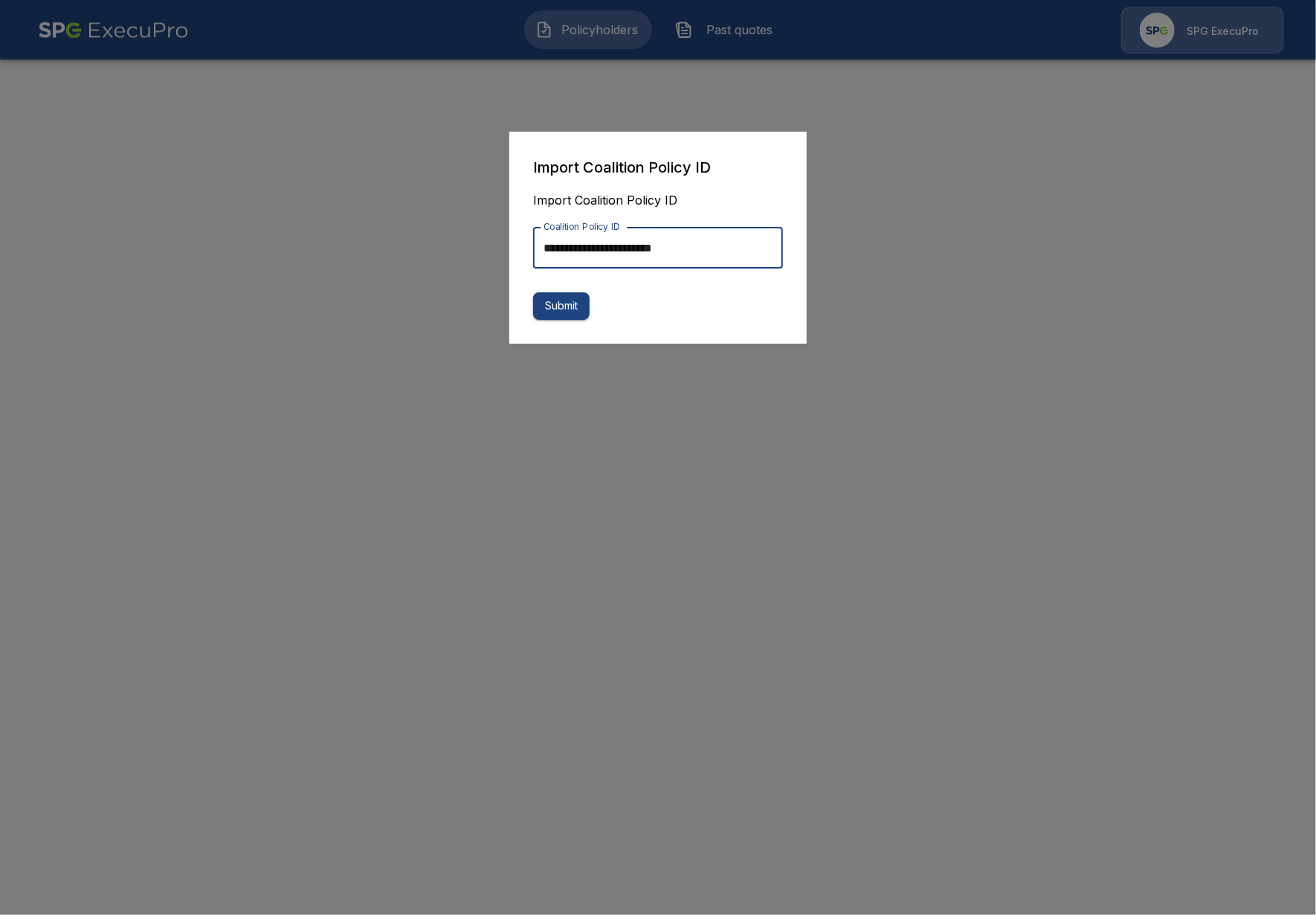
click at [564, 311] on button "Submit" at bounding box center [561, 306] width 57 height 27
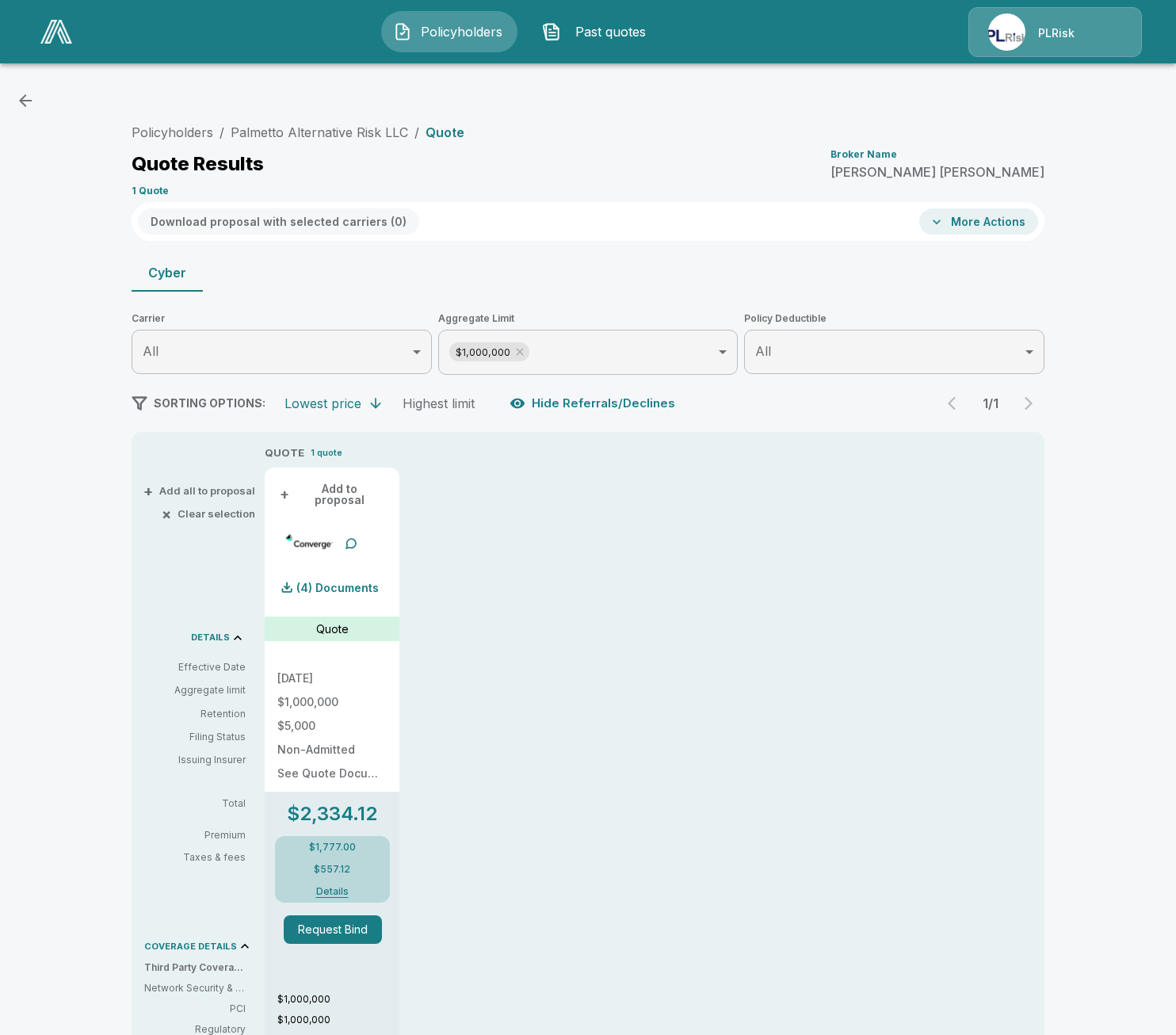
click at [93, 493] on div "Policyholders / Palmetto Alternative Risk LLC / Quote Quote Results Broker Name…" at bounding box center [588, 798] width 1176 height 1446
click at [110, 654] on div "Policyholders / Palmetto Alternative Risk LLC / Quote Quote Results Broker Name…" at bounding box center [588, 798] width 1176 height 1446
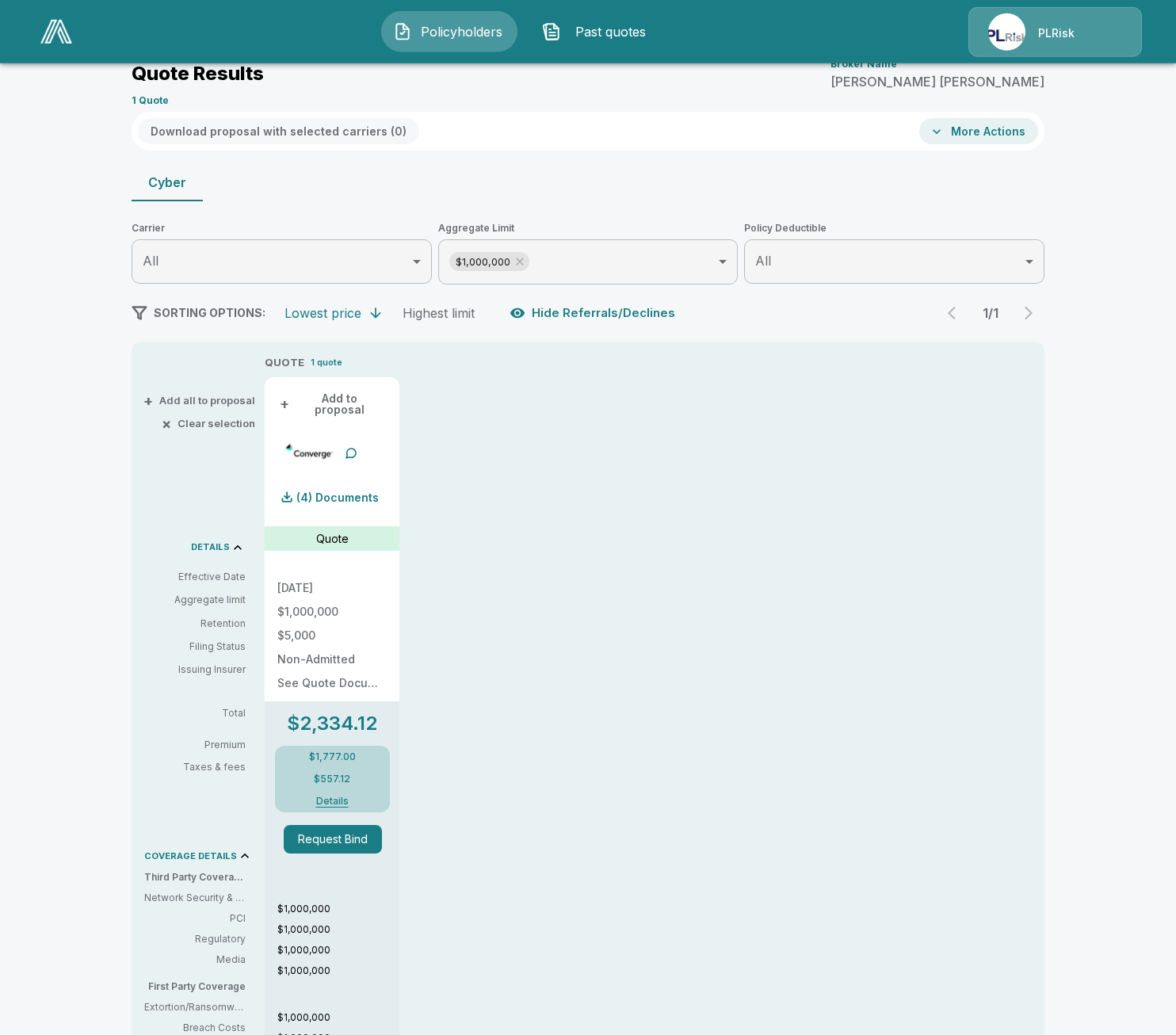
scroll to position [91, 0]
click at [329, 482] on div "(4) Documents" at bounding box center [328, 496] width 101 height 32
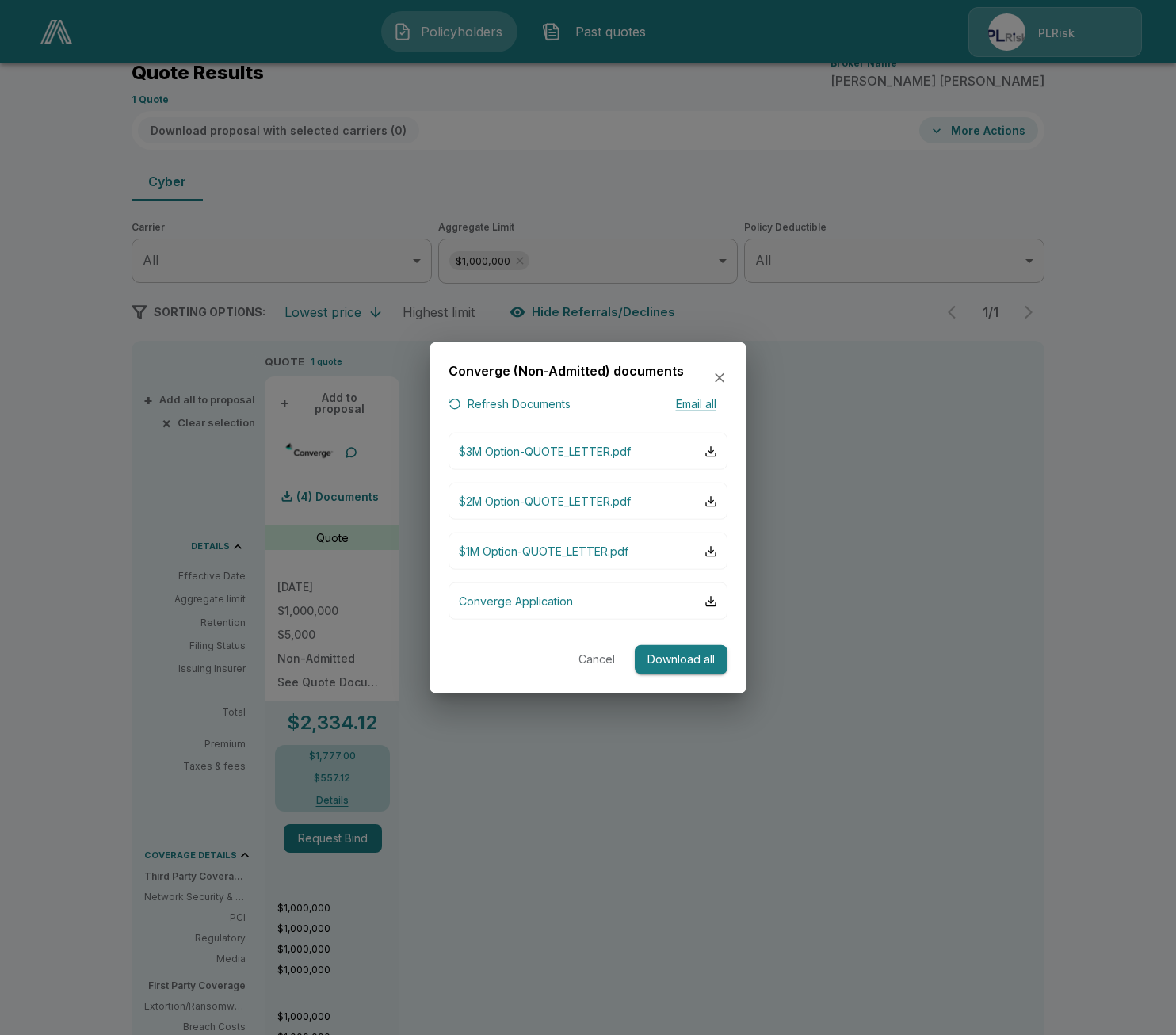
click at [861, 583] on div at bounding box center [588, 518] width 1176 height 1035
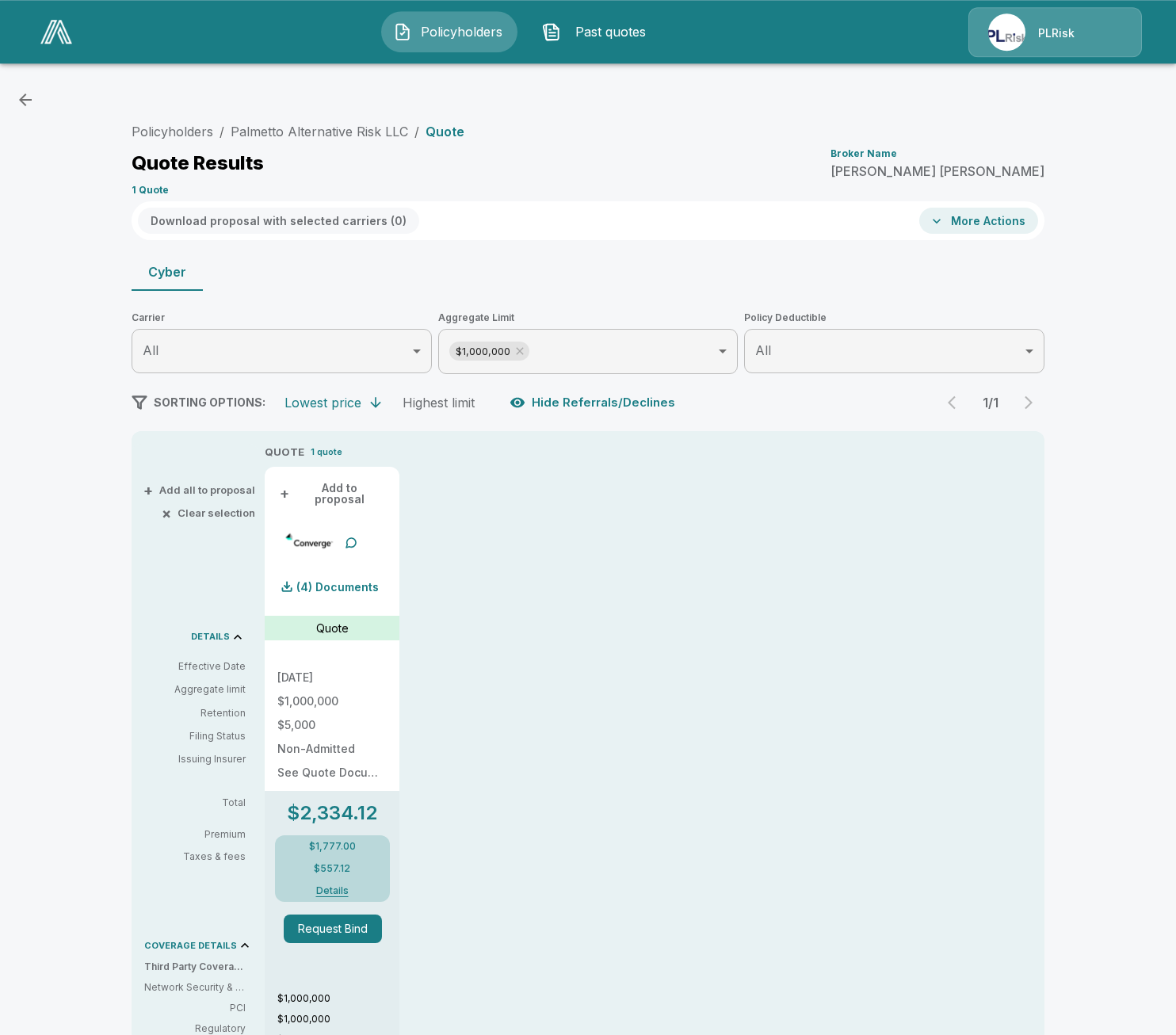
scroll to position [0, 0]
click at [377, 579] on div "(4) Documents" at bounding box center [332, 565] width 110 height 76
click at [368, 583] on p "(4) Documents" at bounding box center [337, 587] width 83 height 11
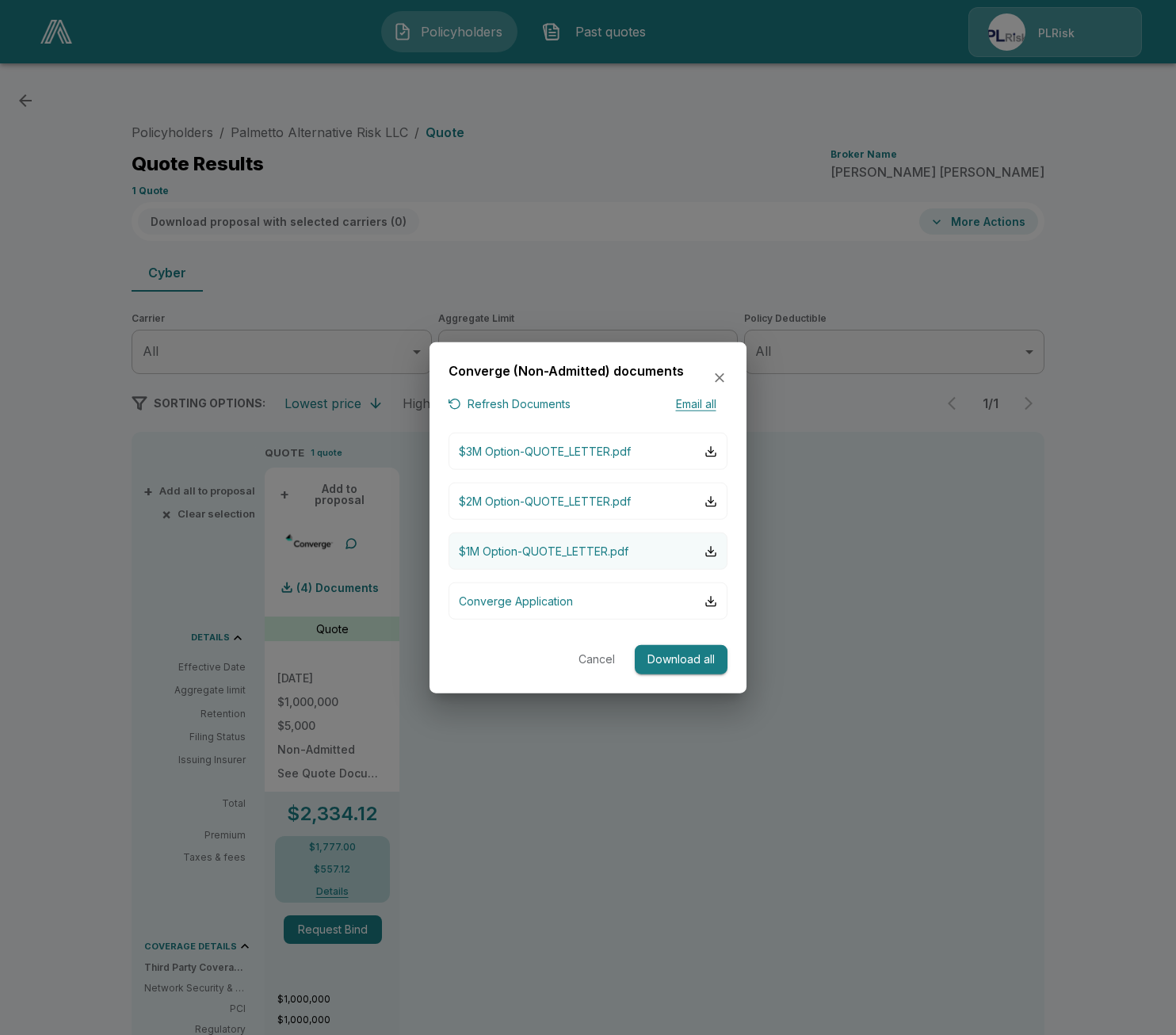
click at [653, 553] on button "$1M Option-QUOTE_LETTER.pdf" at bounding box center [588, 551] width 279 height 37
click at [880, 759] on div at bounding box center [588, 518] width 1176 height 1035
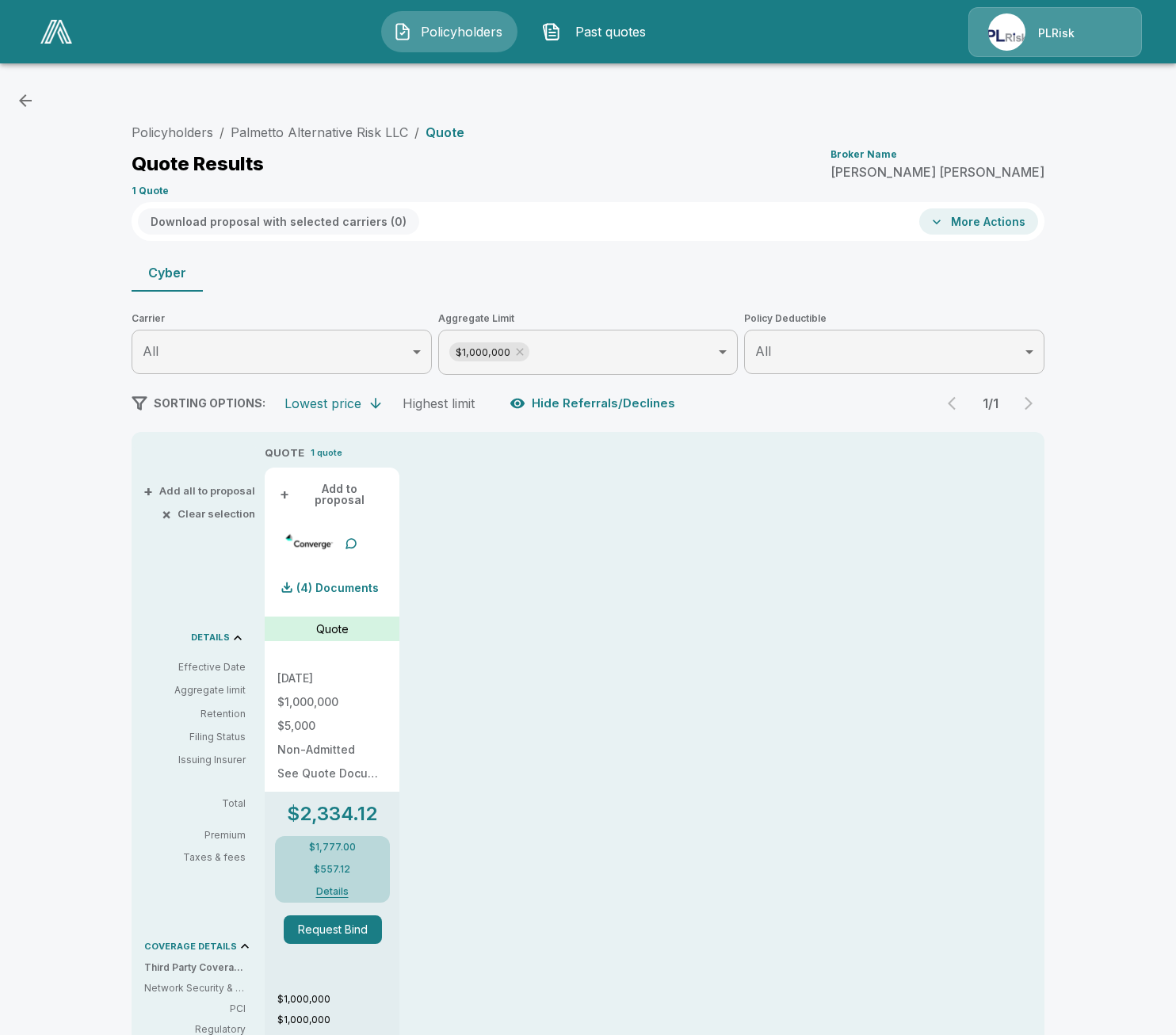
click at [1065, 952] on div "Policyholders / Palmetto Alternative Risk LLC / Quote Quote Results Broker Name…" at bounding box center [588, 798] width 1176 height 1446
